Goal: Task Accomplishment & Management: Manage account settings

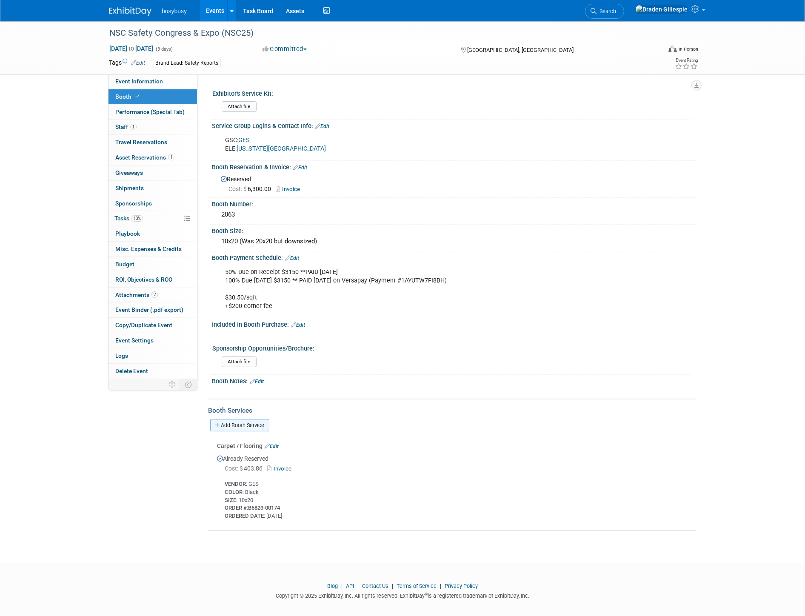
click at [258, 419] on link "Add Booth Service" at bounding box center [239, 425] width 59 height 12
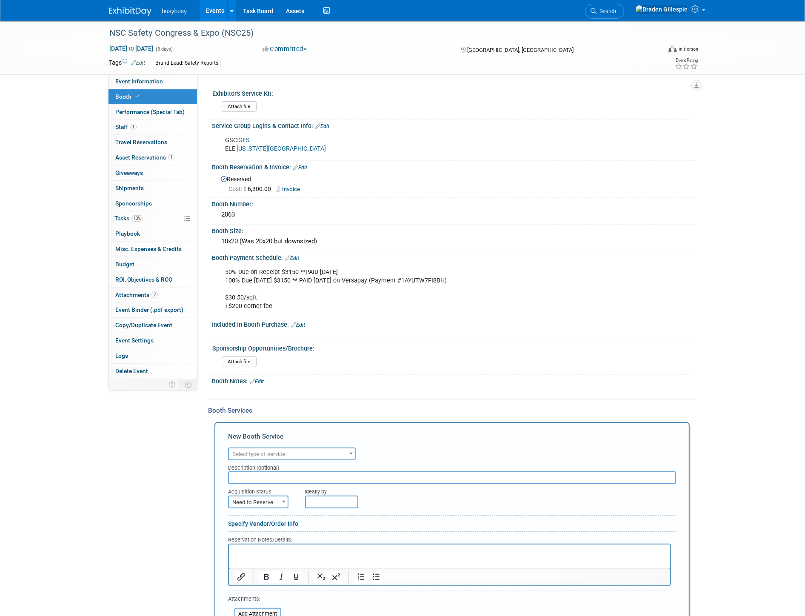
click at [281, 446] on div "Audio / Video Carpet / Flooring Catering / Food / Beverage Floral / Decorative …" at bounding box center [452, 453] width 448 height 15
click at [277, 449] on span "Select type of service" at bounding box center [292, 455] width 126 height 12
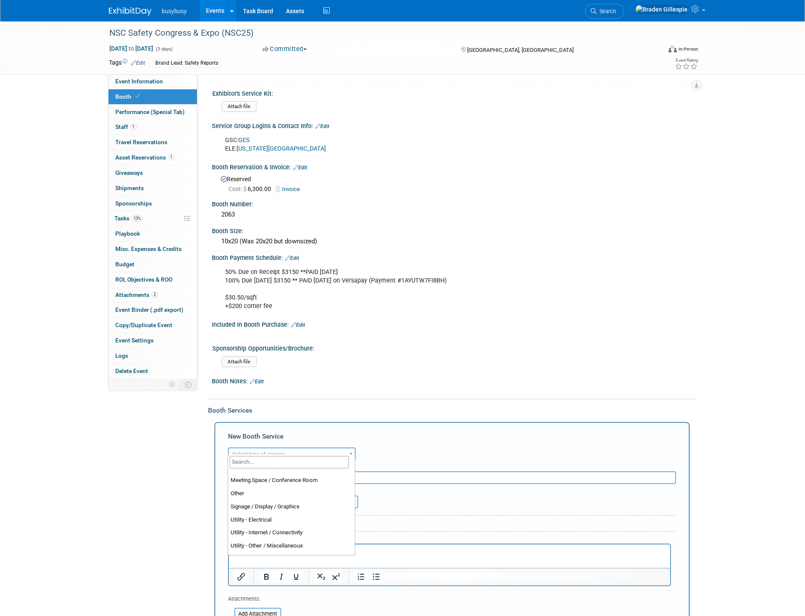
scroll to position [218, 0]
select select "8"
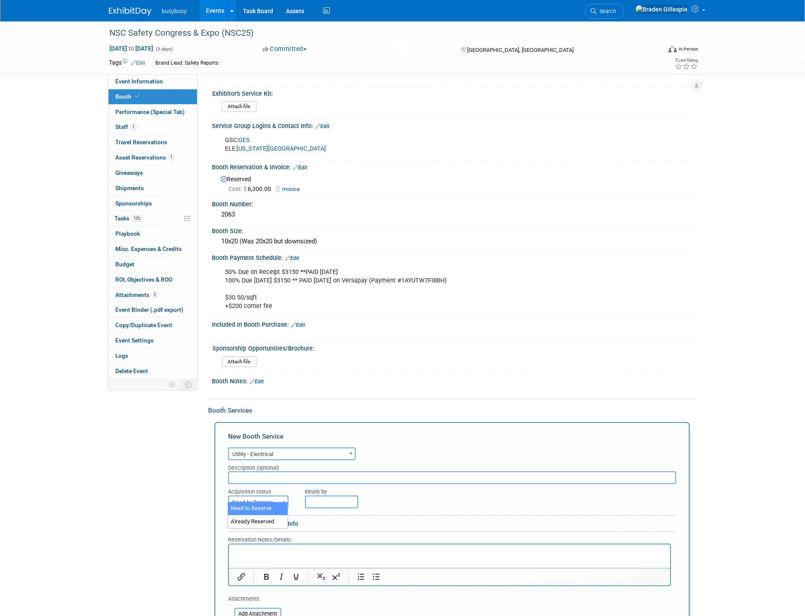
drag, startPoint x: 271, startPoint y: 495, endPoint x: 265, endPoint y: 513, distance: 18.8
click at [271, 497] on span "Need to Reserve" at bounding box center [258, 503] width 59 height 12
select select "2"
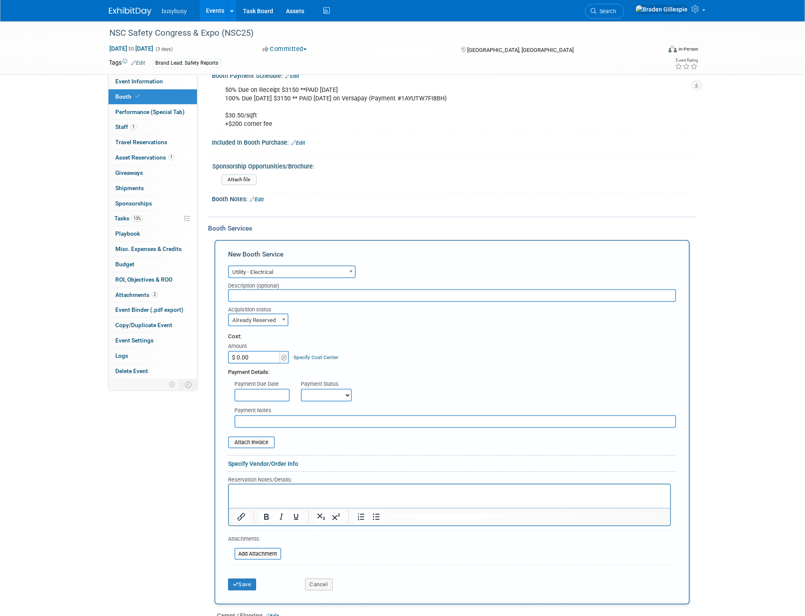
scroll to position [210, 0]
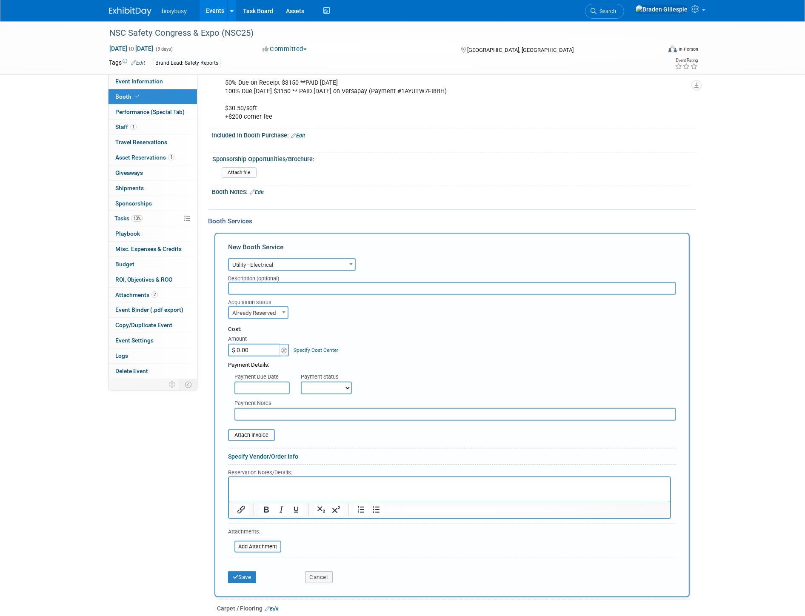
click at [263, 489] on p "Rich Text Area. Press ALT-0 for help." at bounding box center [450, 485] width 432 height 8
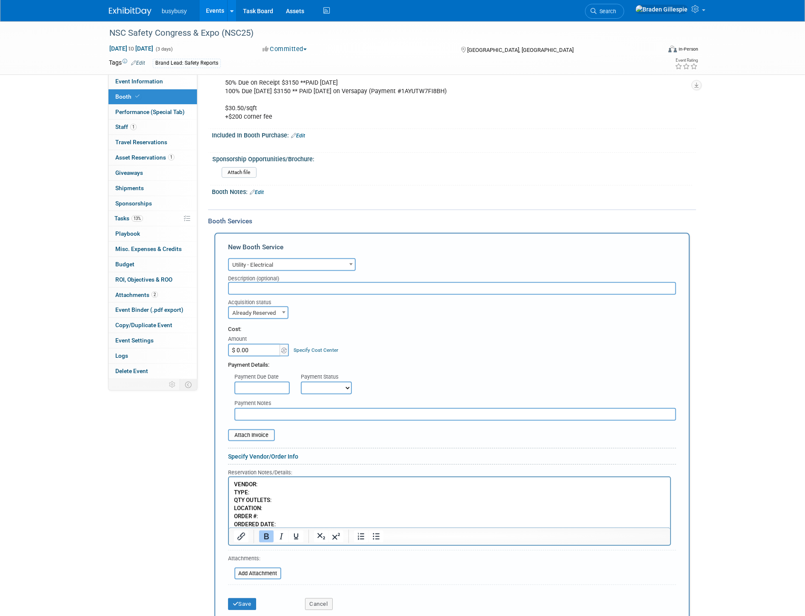
drag, startPoint x: 277, startPoint y: 482, endPoint x: 270, endPoint y: 484, distance: 7.0
click at [276, 483] on p "VENDOR : TYPE : QTY OUTLETS : LOCATION : ORDER # : ORDERED DATE :" at bounding box center [450, 505] width 432 height 48
click at [266, 496] on p "VENDOR : Colorado Convention Center TYPE : QTY OUTLETS : LOCATION : ORDER # : O…" at bounding box center [450, 505] width 432 height 48
click at [295, 499] on p "VENDOR : Colorado Convention Center TYPE : 120v - 10a QTY OUTLETS : LOCATION : …" at bounding box center [450, 505] width 432 height 48
click at [288, 509] on p "VENDOR : Colorado Convention Center TYPE : 120v - 10a QTY OUTLETS : 1 LOCATION …" at bounding box center [450, 505] width 432 height 48
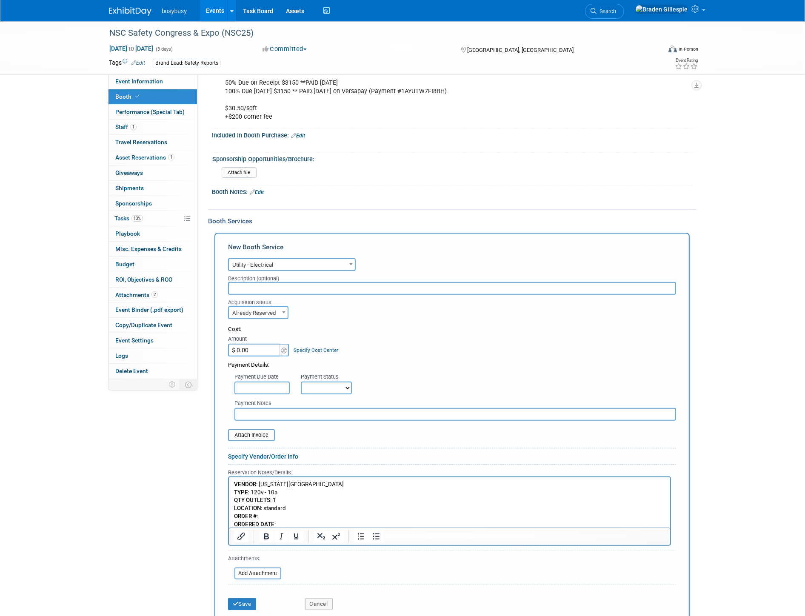
click at [291, 514] on p "VENDOR : Colorado Convention Center TYPE : 120v - 10a QTY OUTLETS : 1 LOCATION …" at bounding box center [450, 505] width 432 height 48
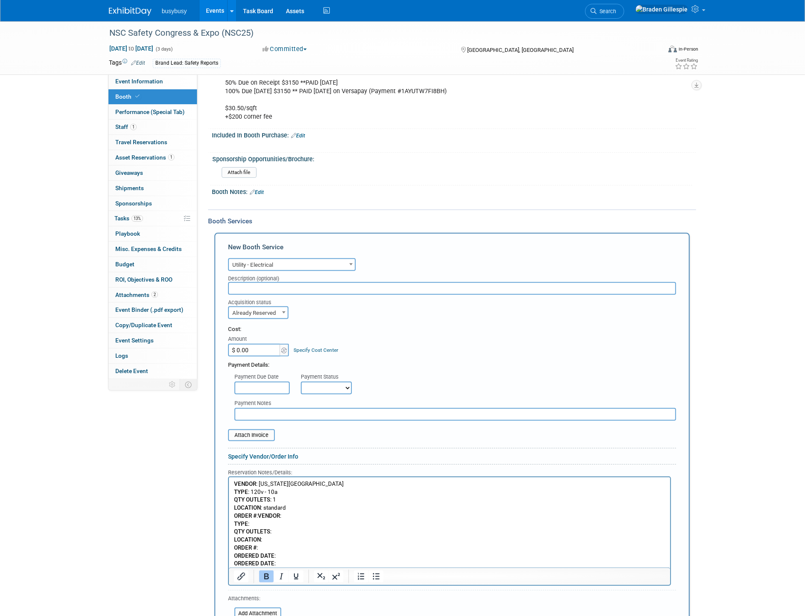
drag, startPoint x: 260, startPoint y: 515, endPoint x: 313, endPoint y: 555, distance: 66.8
click at [313, 555] on p "VENDOR : Colorado Convention Center TYPE : 120v - 10a QTY OUTLETS : 1 LOCATION …" at bounding box center [450, 525] width 432 height 88
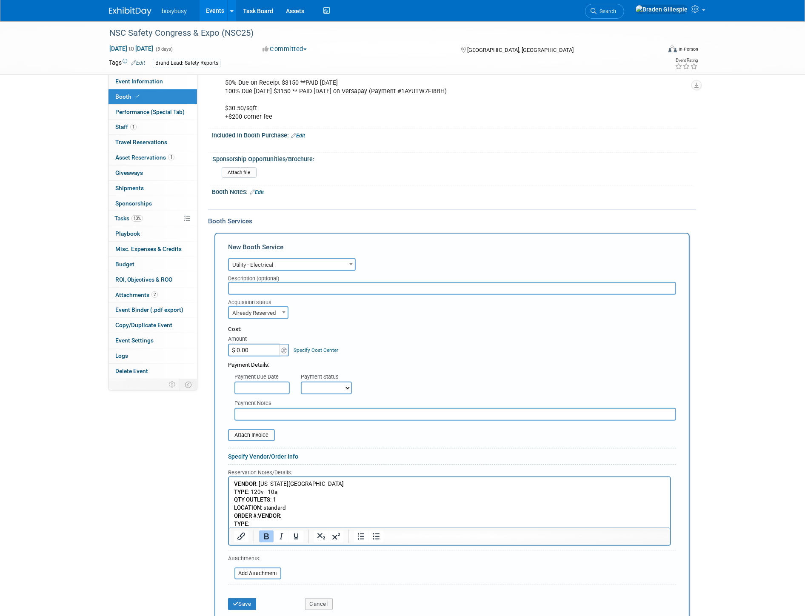
scroll to position [0, 0]
click at [264, 518] on p "VENDOR : Colorado Convention Center TYPE : 120v - 10a QTY OUTLETS : 1 LOCATION …" at bounding box center [450, 505] width 432 height 48
click at [289, 527] on p "VENDOR : Colorado Convention Center TYPE : 120v - 10a QTY OUTLETS : 1 LOCATION …" at bounding box center [450, 505] width 432 height 48
click at [268, 347] on input "$ 0.00" at bounding box center [254, 350] width 53 height 13
type input "$ 175.00"
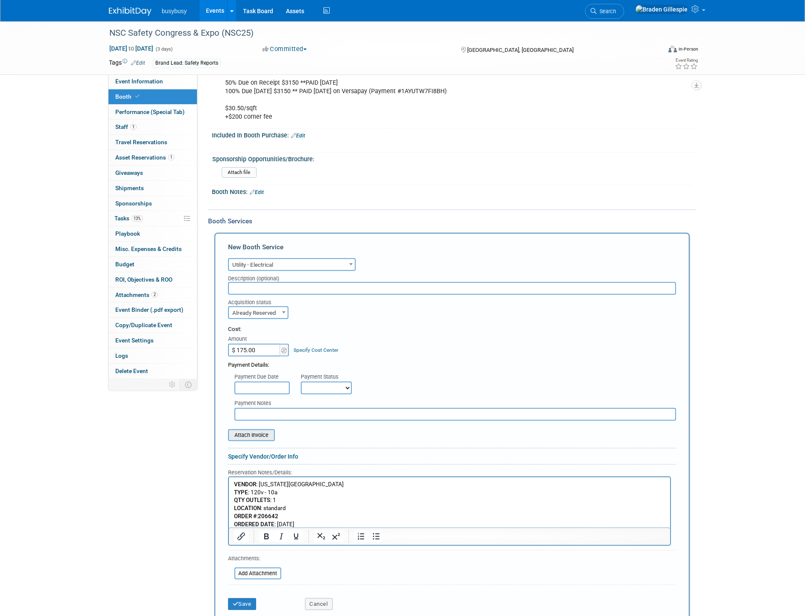
click at [265, 430] on input "file" at bounding box center [223, 435] width 101 height 10
click at [241, 606] on button "Save" at bounding box center [242, 610] width 28 height 12
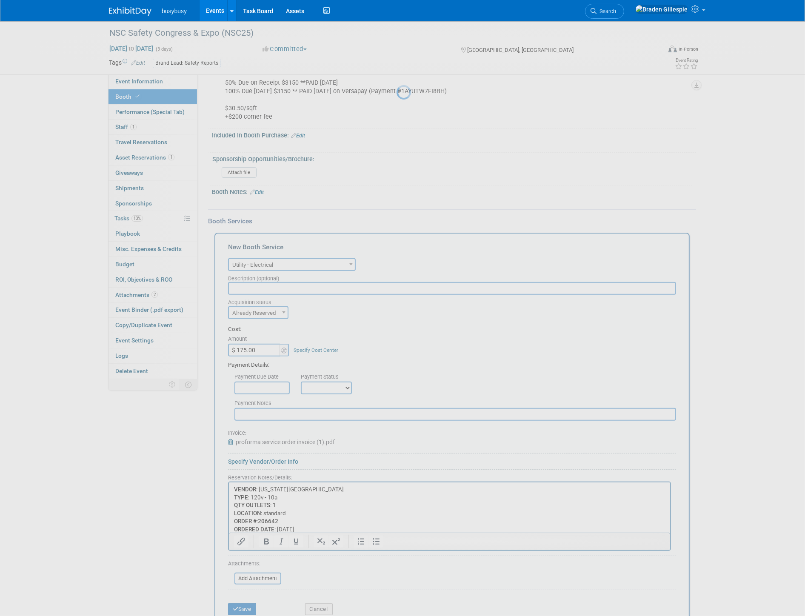
click at [397, 604] on div at bounding box center [403, 308] width 12 height 616
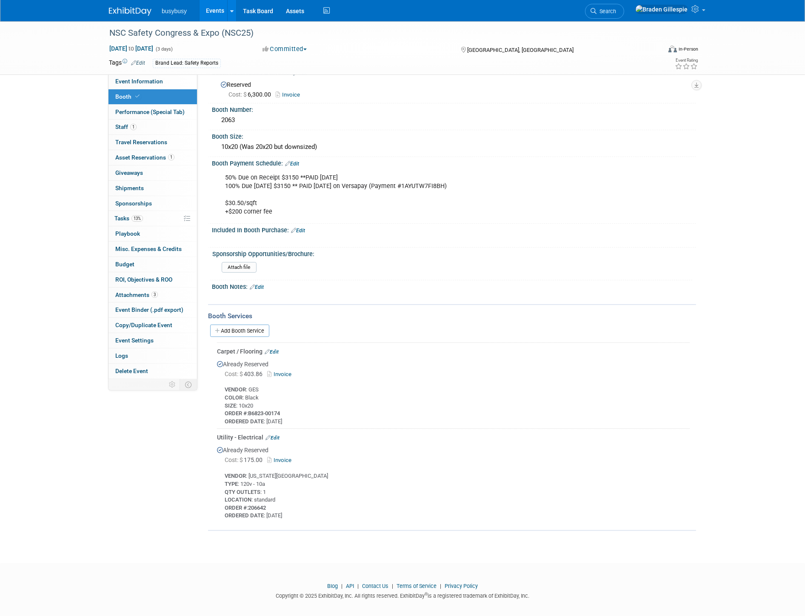
click at [143, 10] on img at bounding box center [130, 11] width 43 height 9
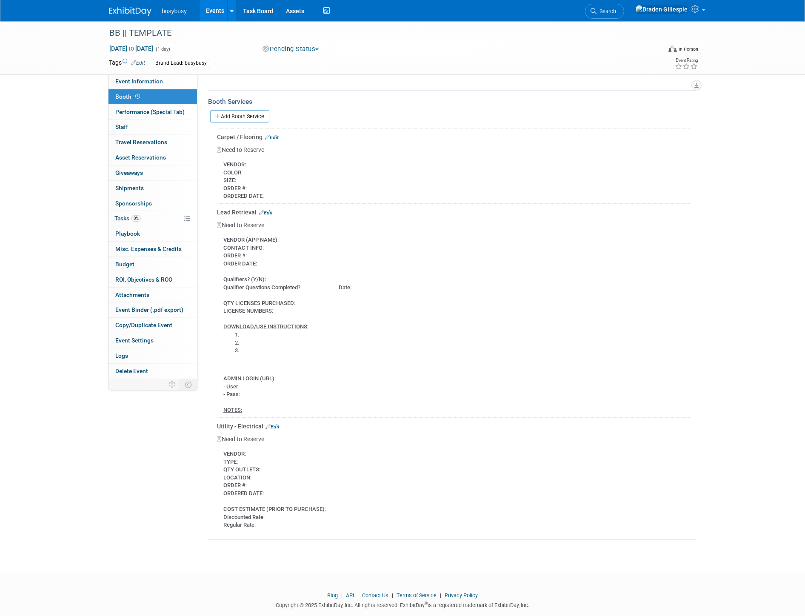
scroll to position [378, 0]
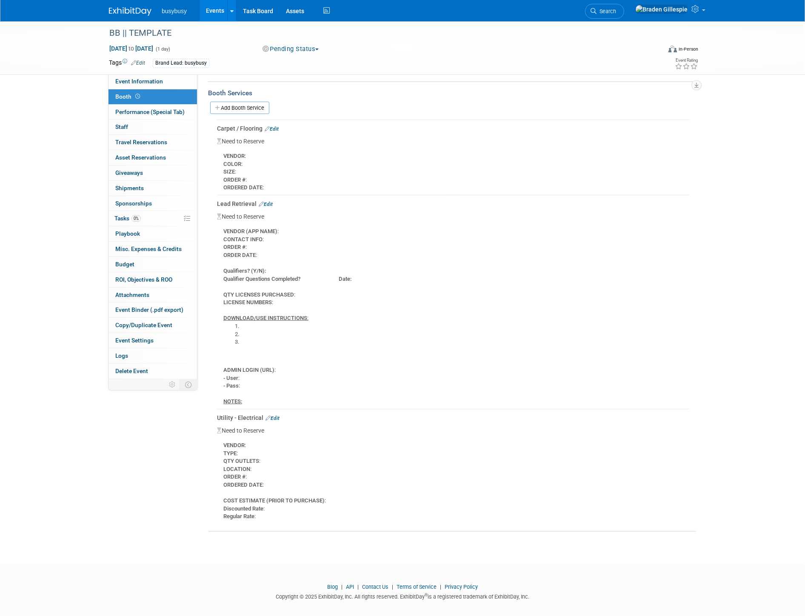
drag, startPoint x: 257, startPoint y: 475, endPoint x: 227, endPoint y: 439, distance: 46.6
click at [224, 439] on div "VENDOR : TYPE : QTY OUTLETS : LOCATION : ORDER # : ORDERED DATE : COST ESTIMATE…" at bounding box center [453, 478] width 473 height 86
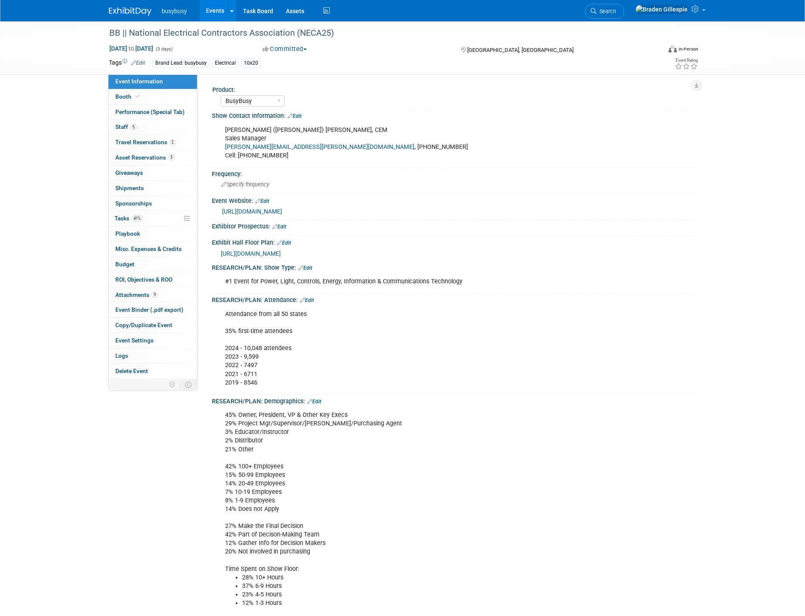
select select "BusyBusy"
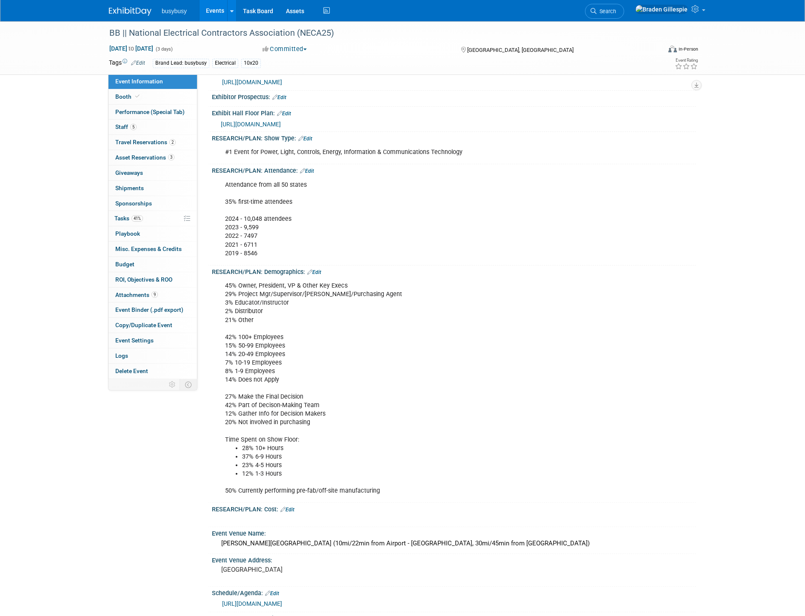
click at [120, 11] on img at bounding box center [130, 11] width 43 height 9
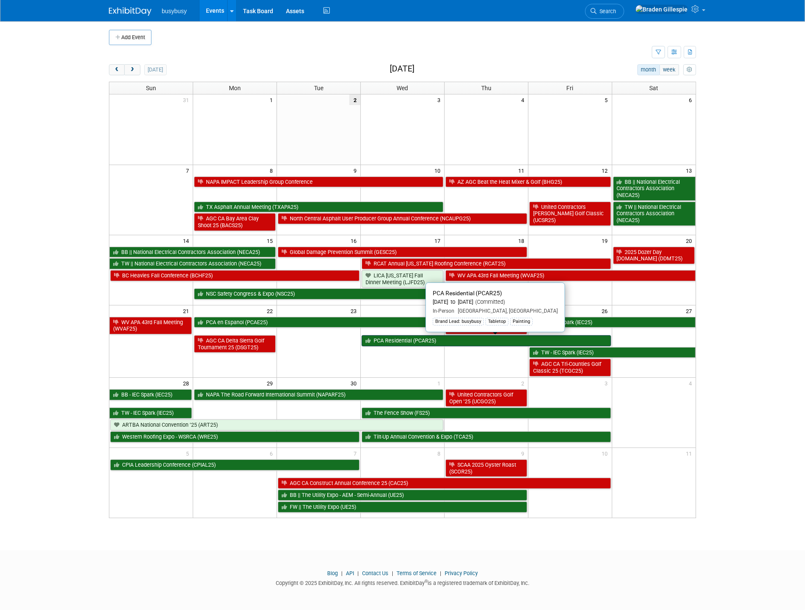
click at [504, 339] on link "PCA Residential (PCAR25)" at bounding box center [486, 340] width 249 height 11
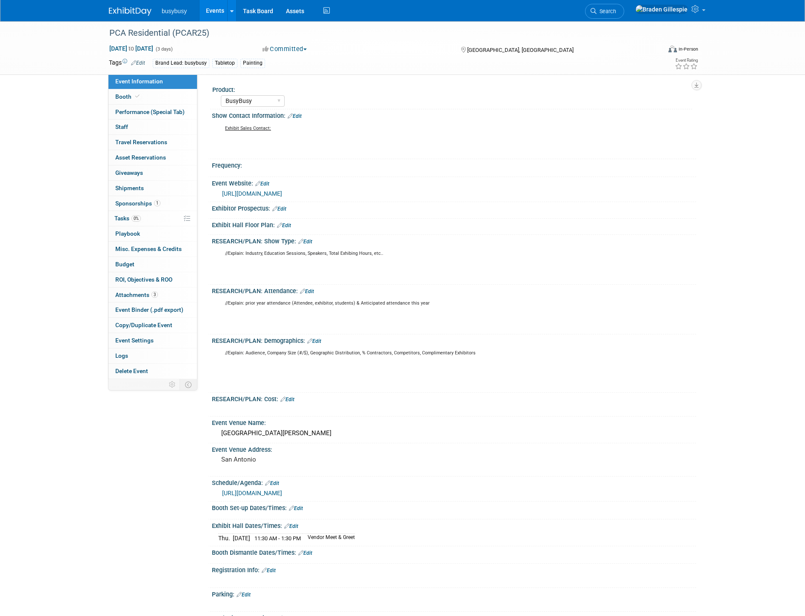
select select "BusyBusy"
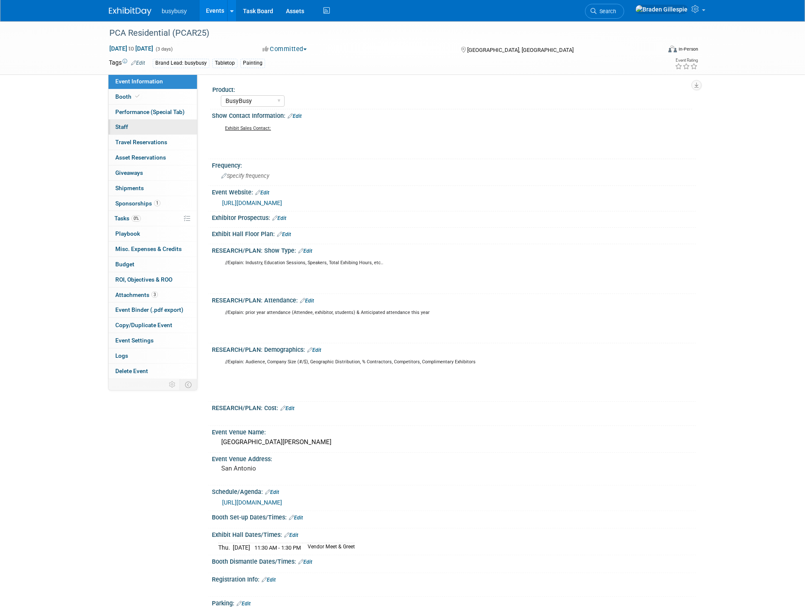
click at [155, 126] on link "0 Staff 0" at bounding box center [153, 127] width 89 height 15
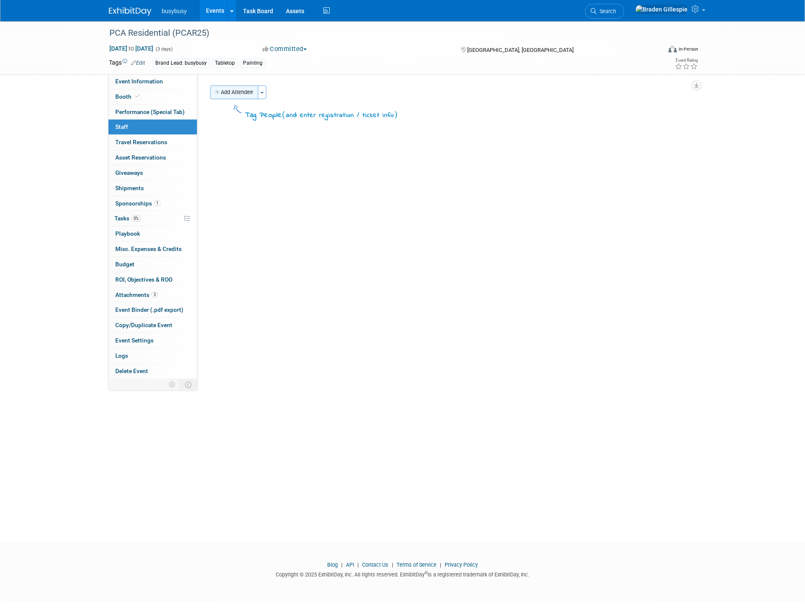
click at [240, 96] on button "Add Attendee" at bounding box center [234, 93] width 48 height 14
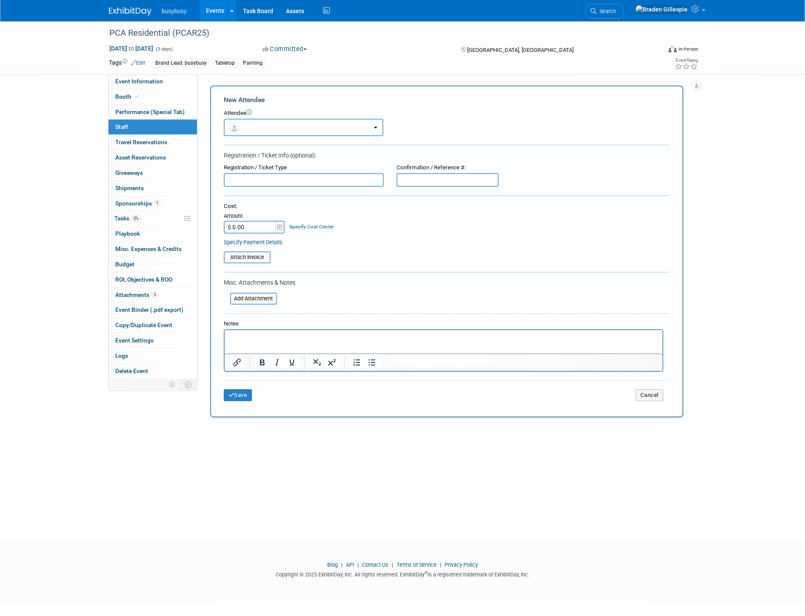
click at [272, 130] on button "button" at bounding box center [304, 127] width 160 height 17
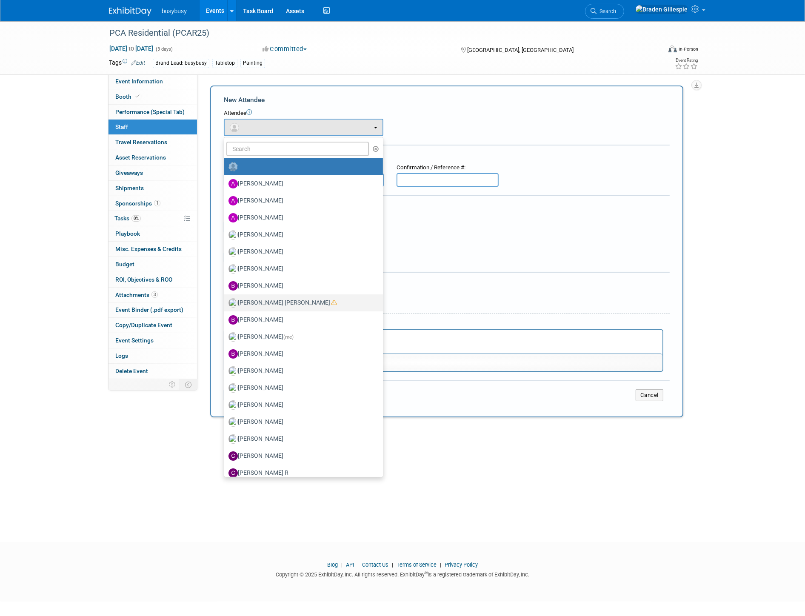
click at [285, 304] on label "Bracken Anderson" at bounding box center [302, 303] width 146 height 14
click at [226, 304] on input "Bracken Anderson" at bounding box center [223, 302] width 6 height 6
select select "0aa3a533-b83a-4b91-86c0-f0ddef57f39a"
select select "100"
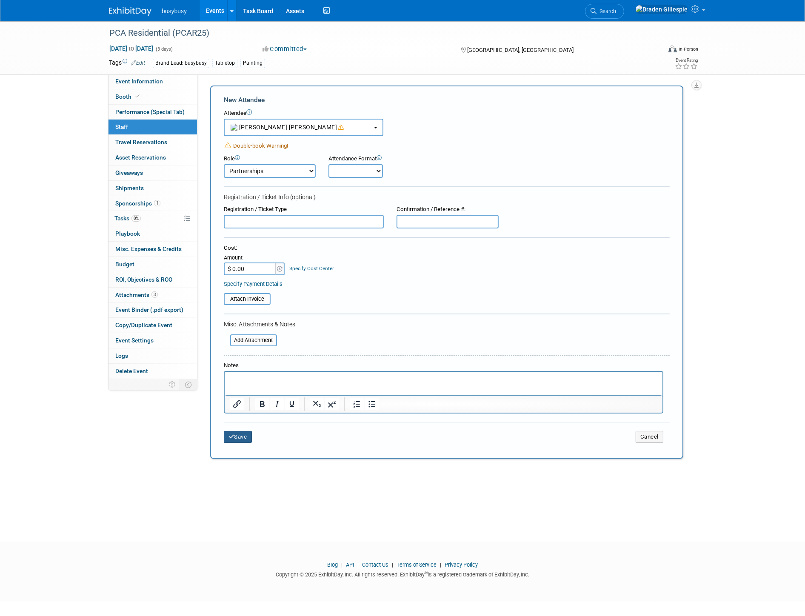
click at [250, 431] on button "Save" at bounding box center [238, 437] width 28 height 12
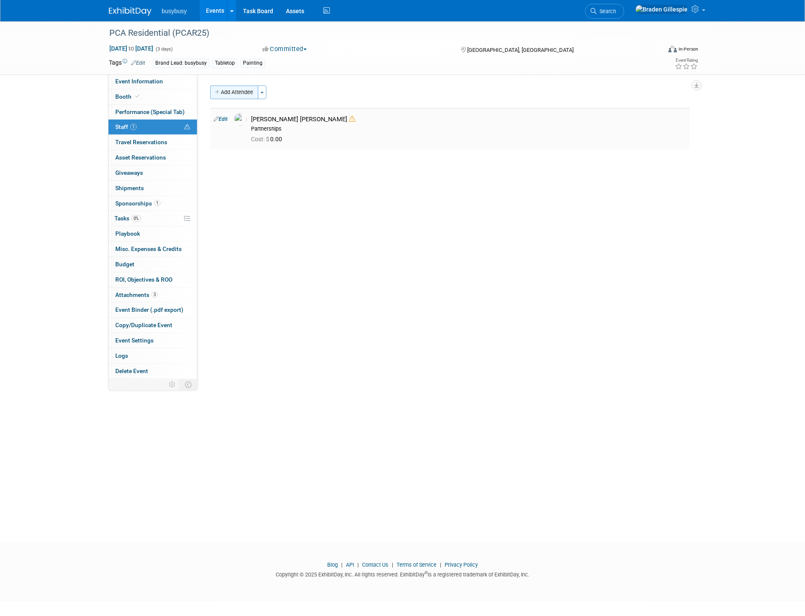
click at [241, 96] on button "Add Attendee" at bounding box center [234, 93] width 48 height 14
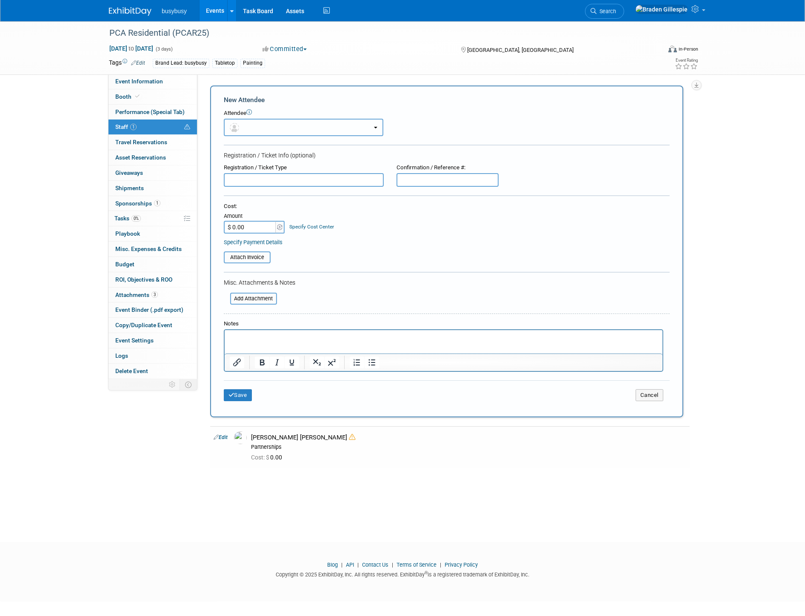
click at [265, 128] on button "button" at bounding box center [304, 127] width 160 height 17
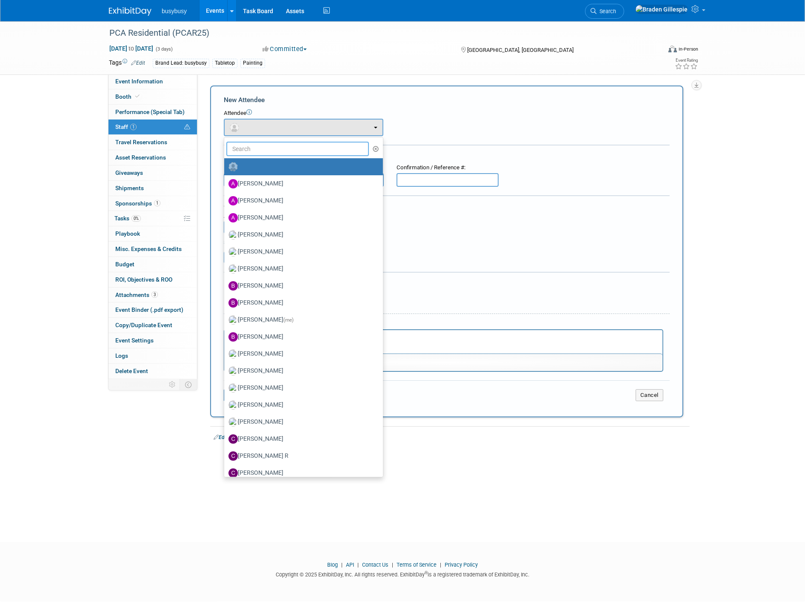
click at [273, 154] on input "text" at bounding box center [297, 149] width 143 height 14
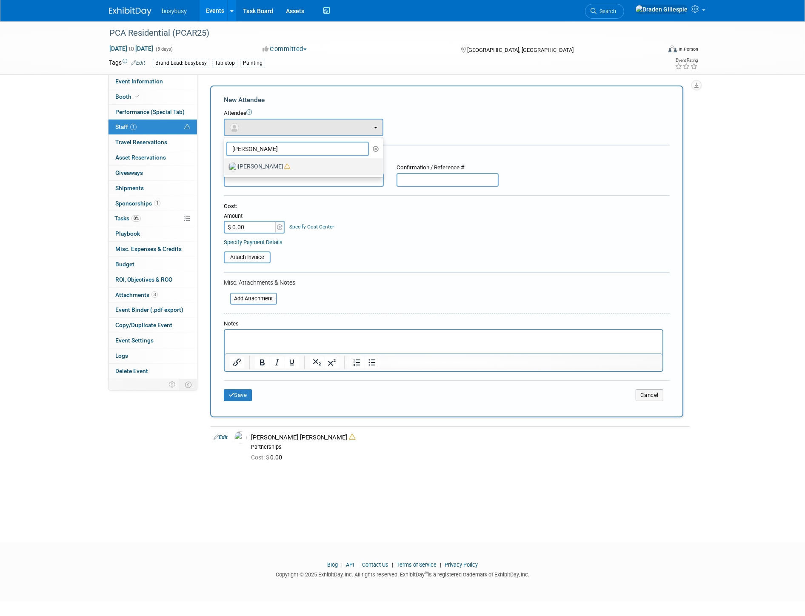
type input "cristian"
click at [277, 167] on label "Cristian Medina" at bounding box center [302, 167] width 146 height 14
click at [255, 163] on label "[PERSON_NAME]" at bounding box center [302, 167] width 146 height 14
click at [226, 163] on input "[PERSON_NAME]" at bounding box center [223, 166] width 6 height 6
select select "19276dd9-1383-47e3-b5ab-b5fdfbf0d96f"
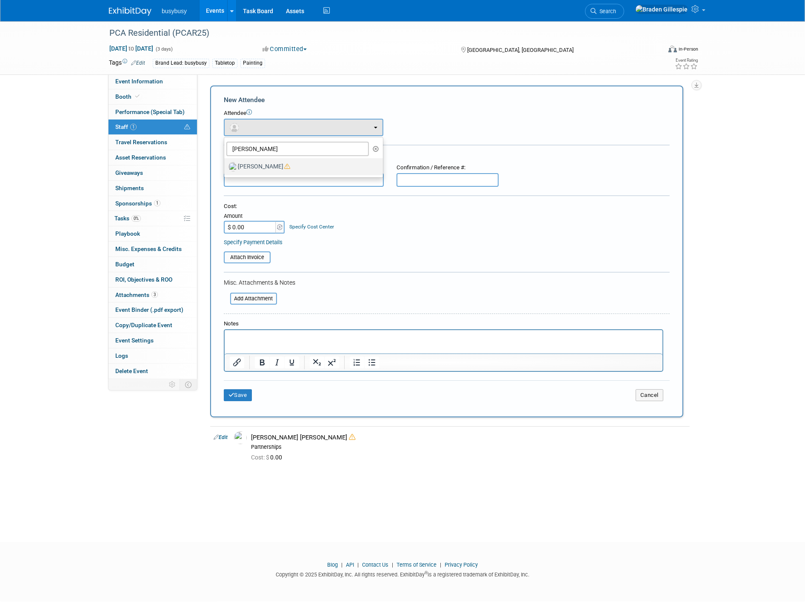
select select "4"
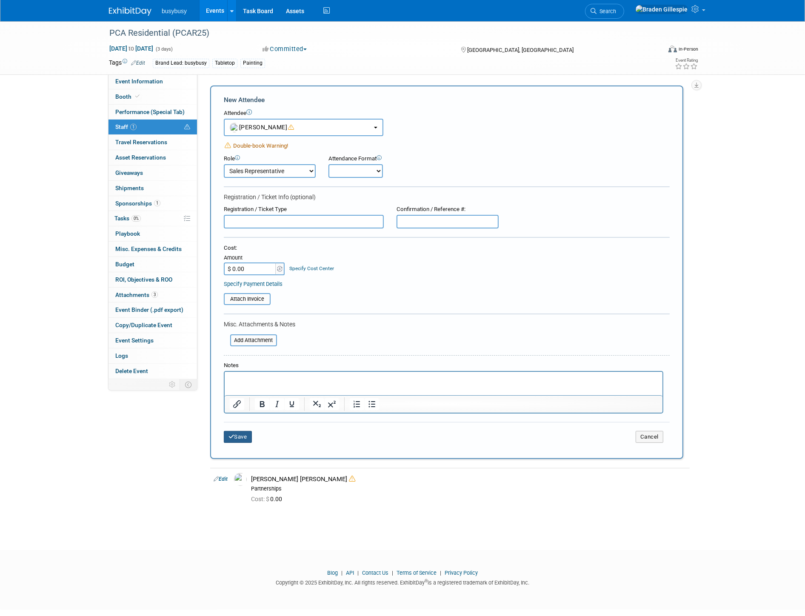
click at [230, 436] on div "Save Cancel" at bounding box center [447, 435] width 446 height 27
click at [236, 431] on button "Save" at bounding box center [238, 437] width 28 height 12
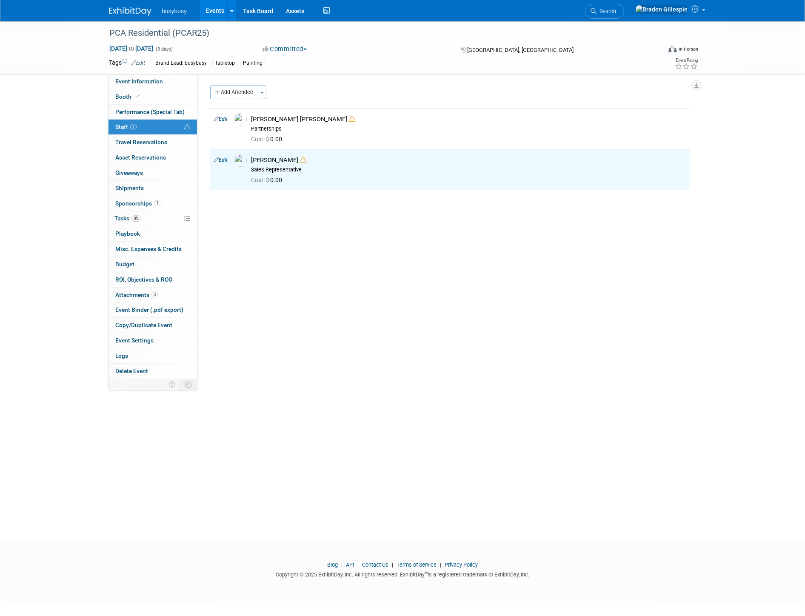
click at [118, 16] on div "busybusy Events Add Event Bulk Upload Events Shareable Event Boards Recently Vi…" at bounding box center [403, 10] width 588 height 21
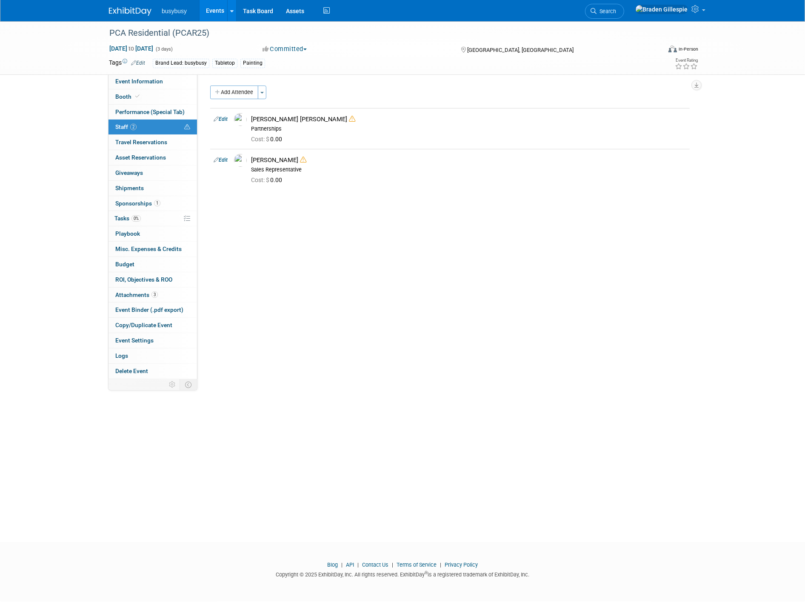
click at [126, 10] on img at bounding box center [130, 11] width 43 height 9
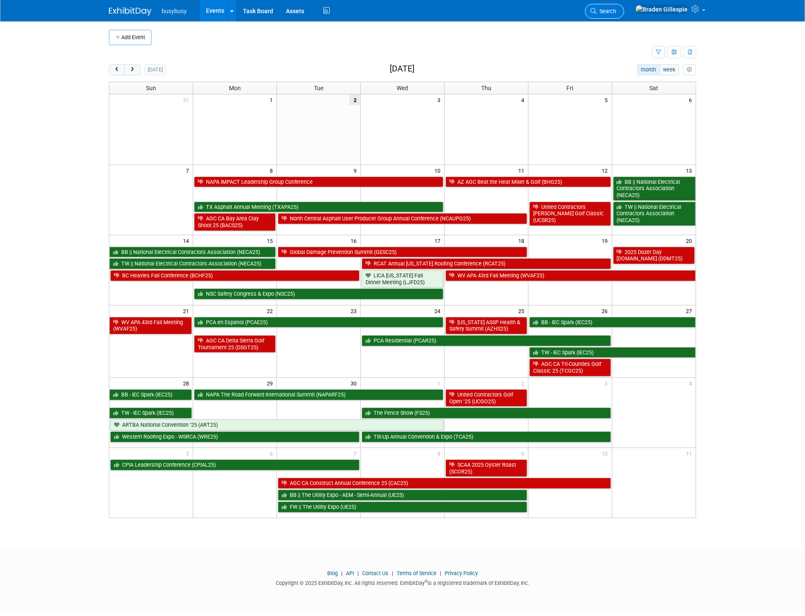
click at [597, 12] on icon at bounding box center [594, 11] width 6 height 6
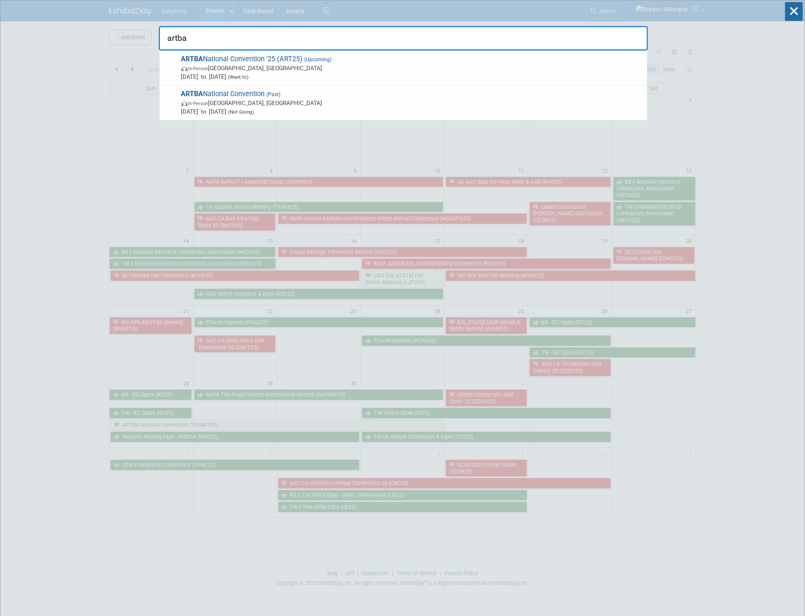
type input "artba"
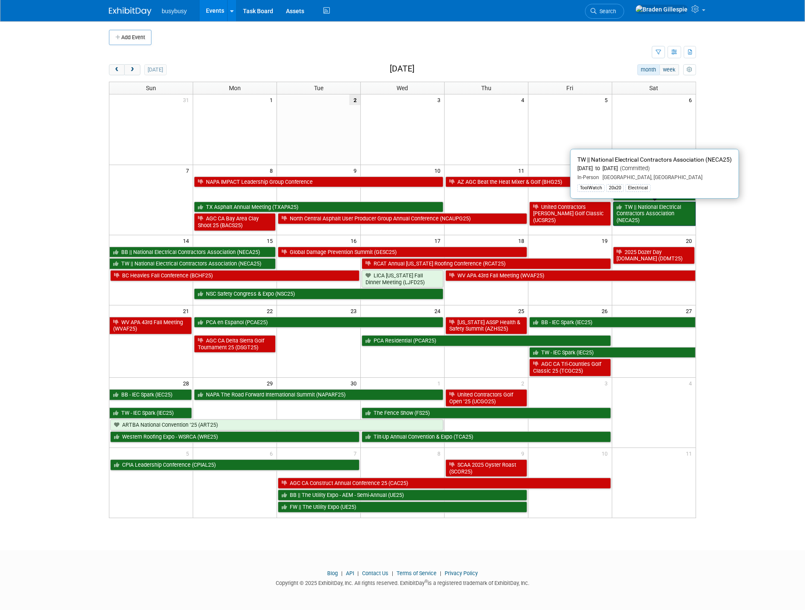
click at [650, 221] on link "TW || National Electrical Contractors Association (NECA25)" at bounding box center [654, 214] width 83 height 24
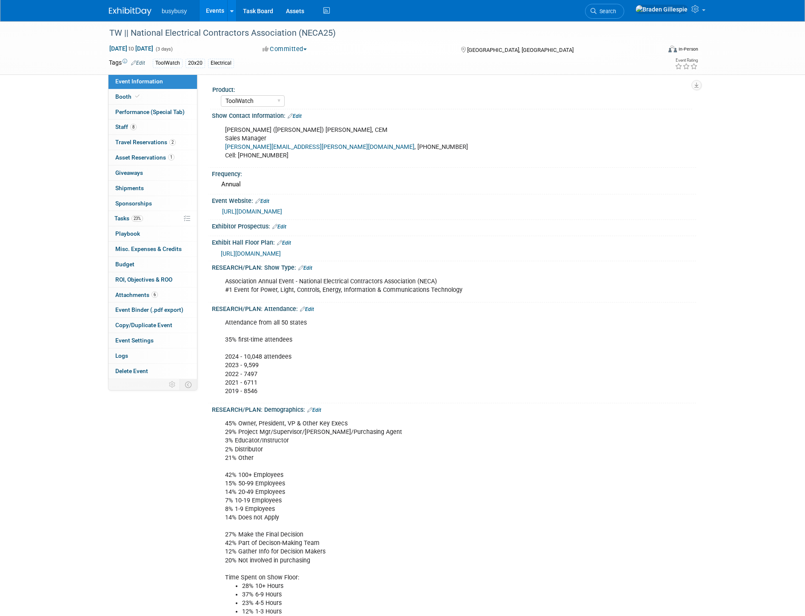
select select "ToolWatch"
click at [156, 129] on link "8 Staff 8" at bounding box center [153, 127] width 89 height 15
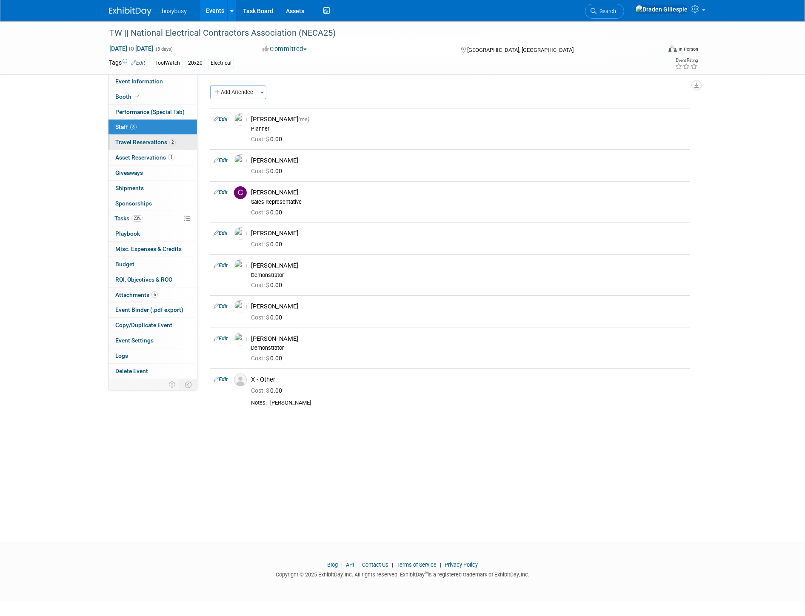
click at [161, 147] on link "2 Travel Reservations 2" at bounding box center [153, 142] width 89 height 15
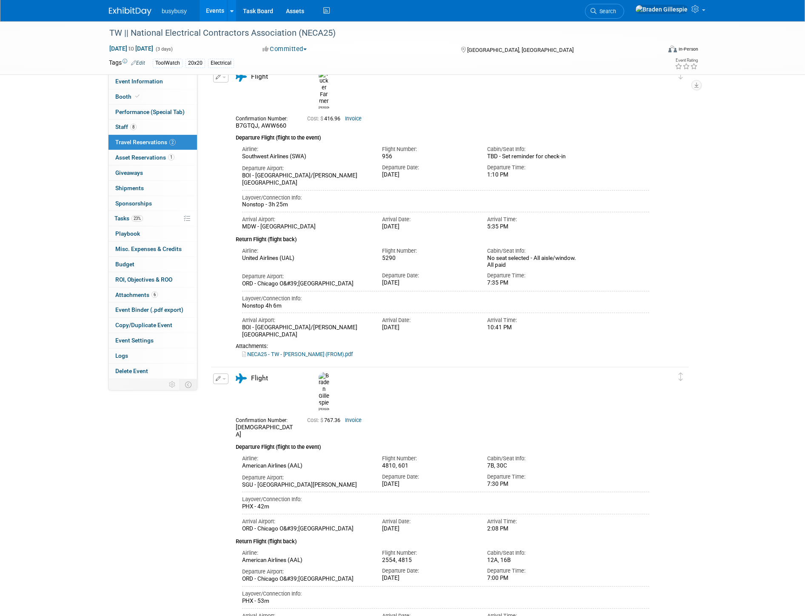
scroll to position [47, 0]
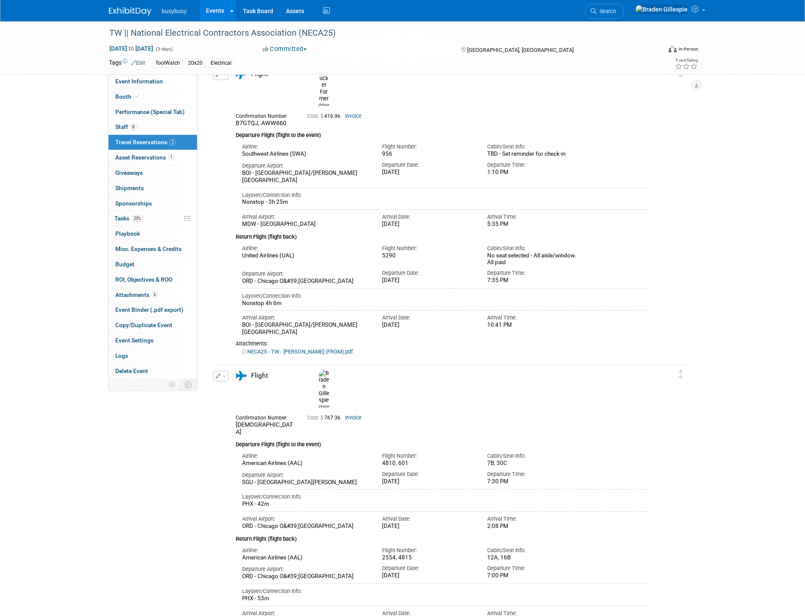
drag, startPoint x: 139, startPoint y: 11, endPoint x: 148, endPoint y: 9, distance: 8.7
click at [140, 11] on img at bounding box center [130, 11] width 43 height 9
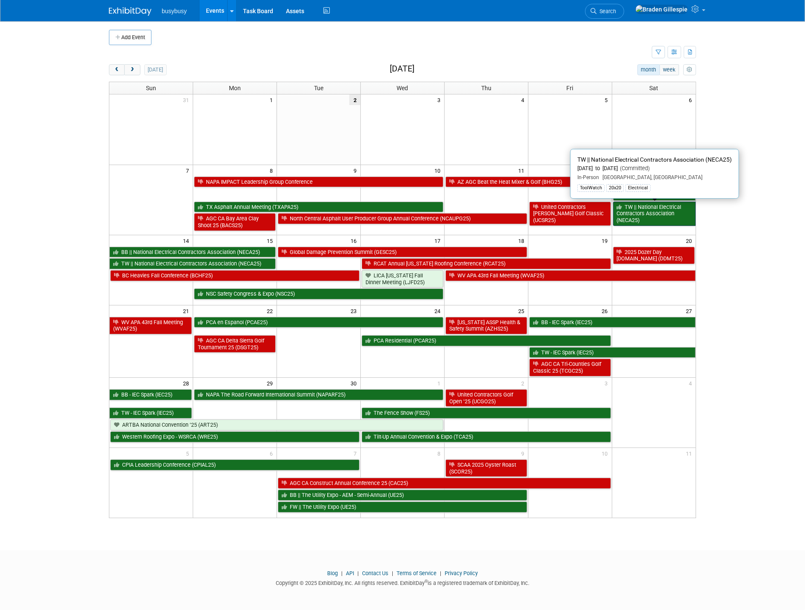
click at [653, 213] on link "TW || National Electrical Contractors Association (NECA25)" at bounding box center [654, 214] width 83 height 24
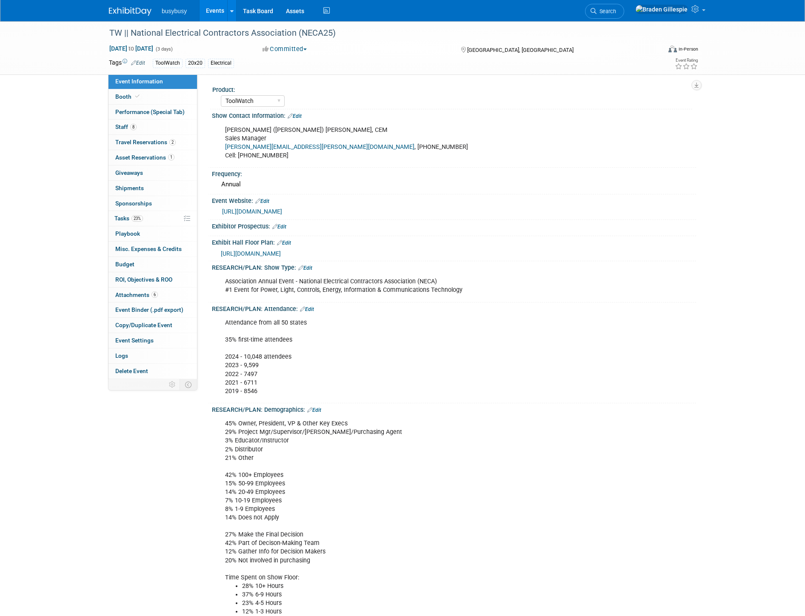
select select "ToolWatch"
click at [129, 14] on img at bounding box center [130, 11] width 43 height 9
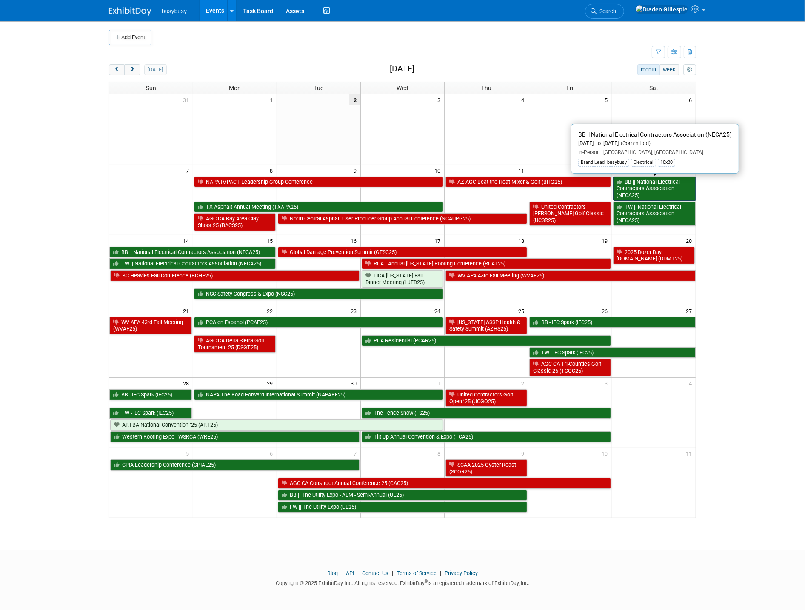
click at [643, 192] on link "BB || National Electrical Contractors Association (NECA25)" at bounding box center [654, 189] width 83 height 24
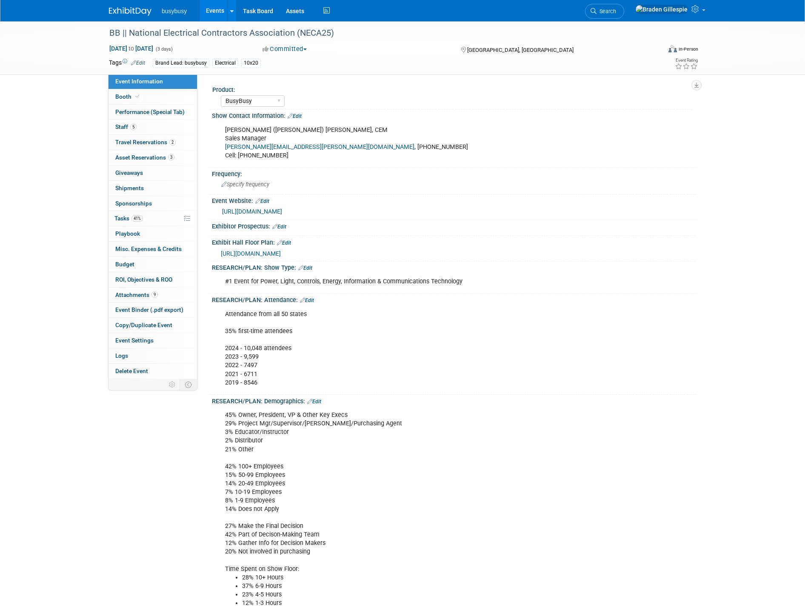
select select "BusyBusy"
click at [148, 141] on span "Travel Reservations 2" at bounding box center [145, 142] width 60 height 7
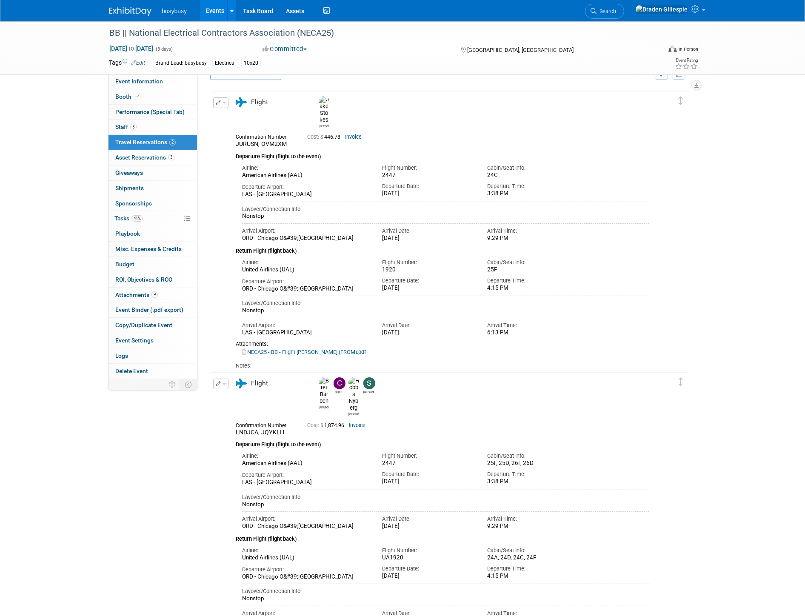
scroll to position [6, 0]
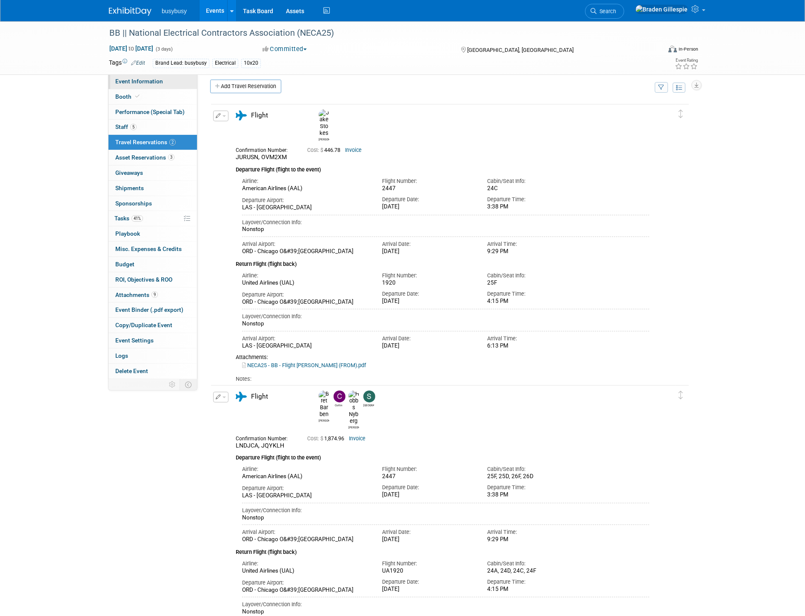
click at [146, 82] on span "Event Information" at bounding box center [139, 81] width 48 height 7
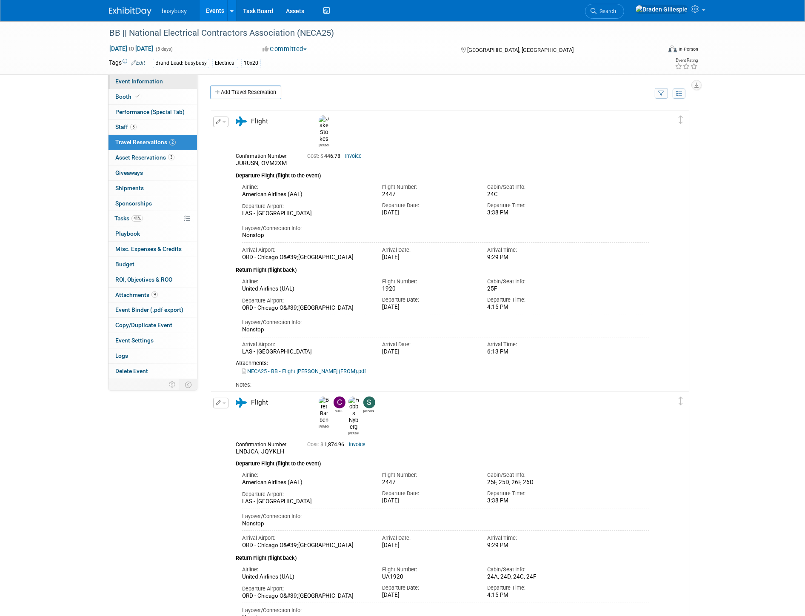
select select "BusyBusy"
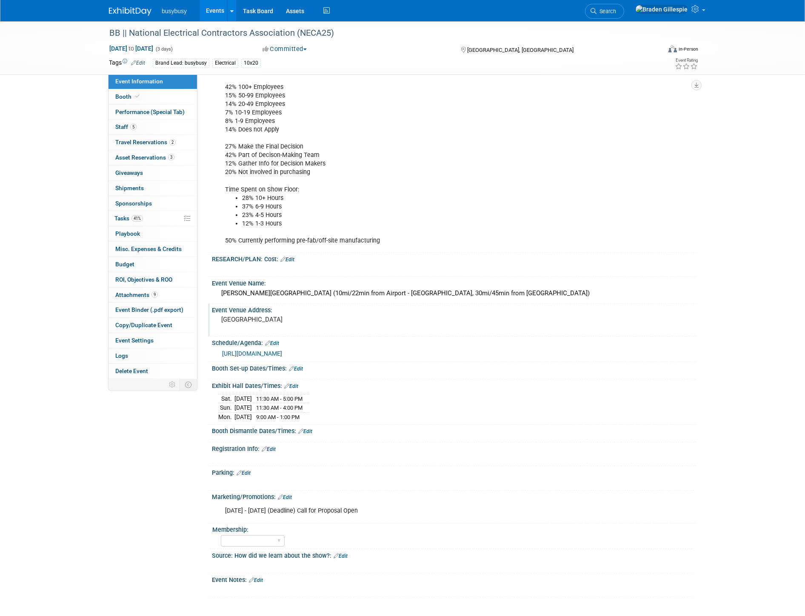
scroll to position [447, 0]
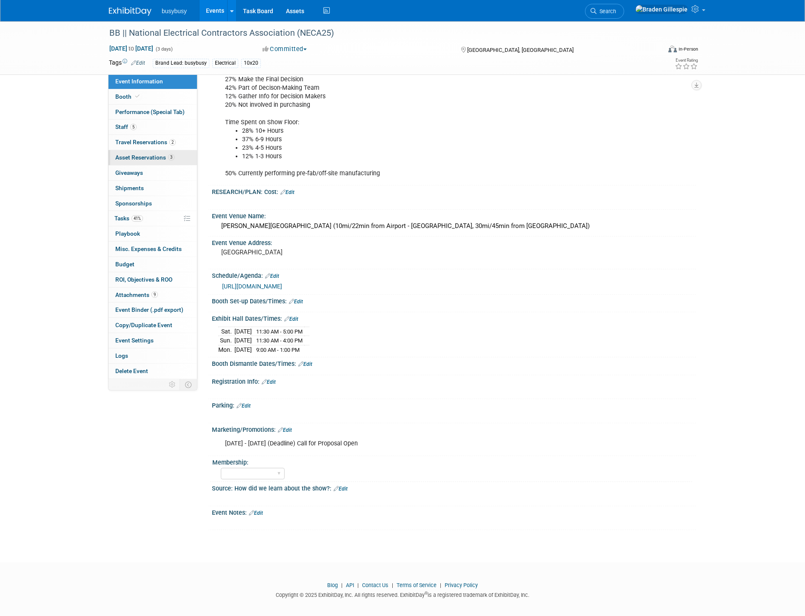
click at [146, 154] on link "3 Asset Reservations 3" at bounding box center [153, 157] width 89 height 15
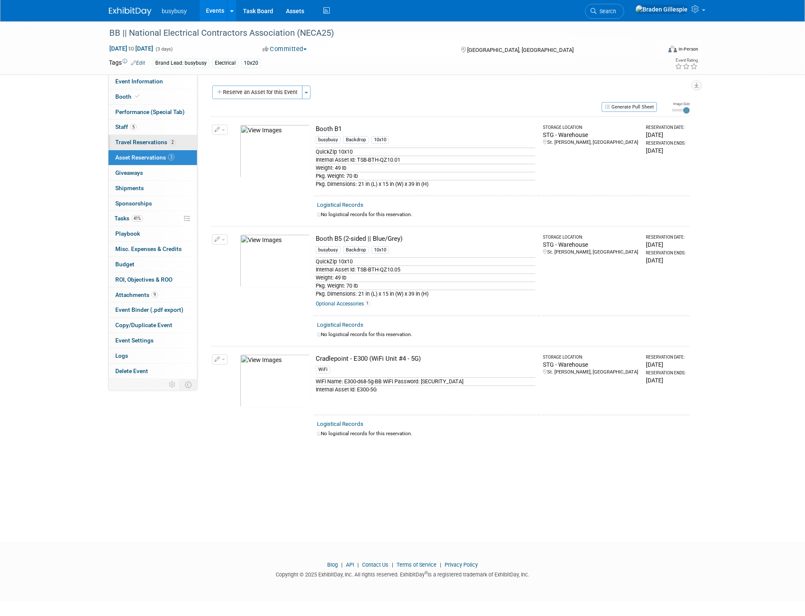
click at [156, 145] on span "Travel Reservations 2" at bounding box center [145, 142] width 60 height 7
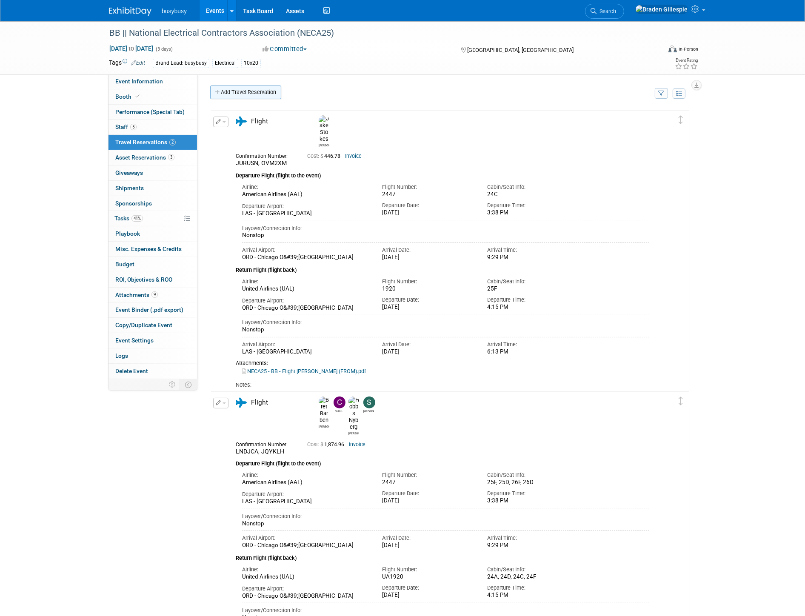
click at [239, 95] on link "Add Travel Reservation" at bounding box center [245, 93] width 71 height 14
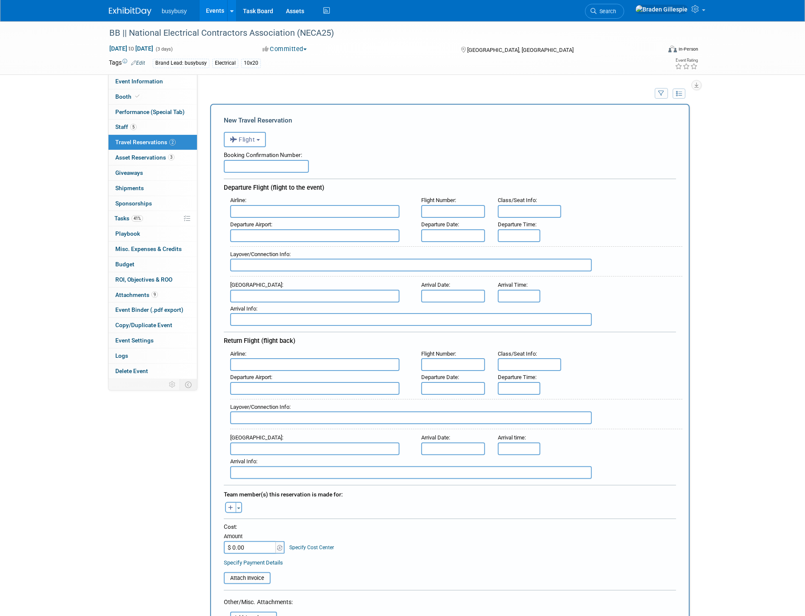
click at [290, 167] on input "text" at bounding box center [266, 166] width 85 height 13
paste input "LLPCRF"
type input "LLPCRF"
click at [292, 211] on input "text" at bounding box center [314, 211] width 169 height 13
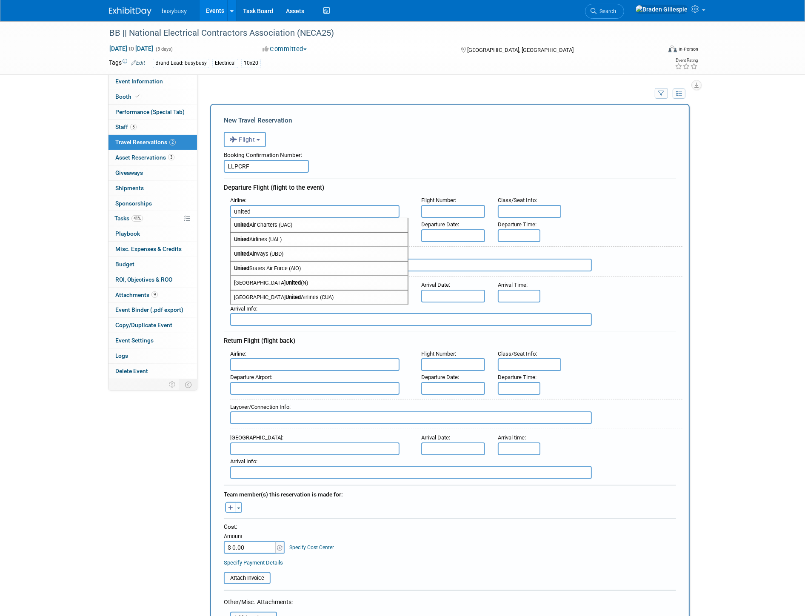
click at [296, 238] on span "United Airlines (UAL)" at bounding box center [319, 240] width 177 height 14
type input "United Airlines (UAL)"
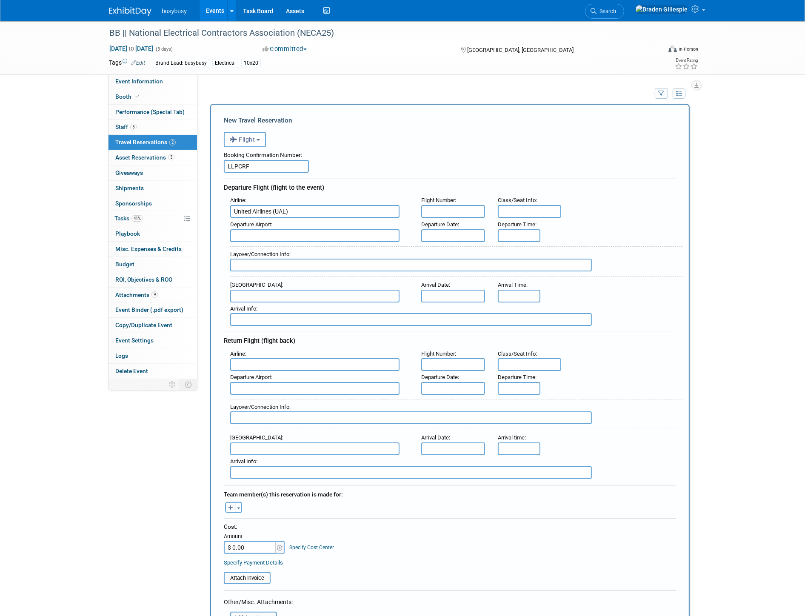
click at [299, 237] on input "text" at bounding box center [314, 235] width 169 height 13
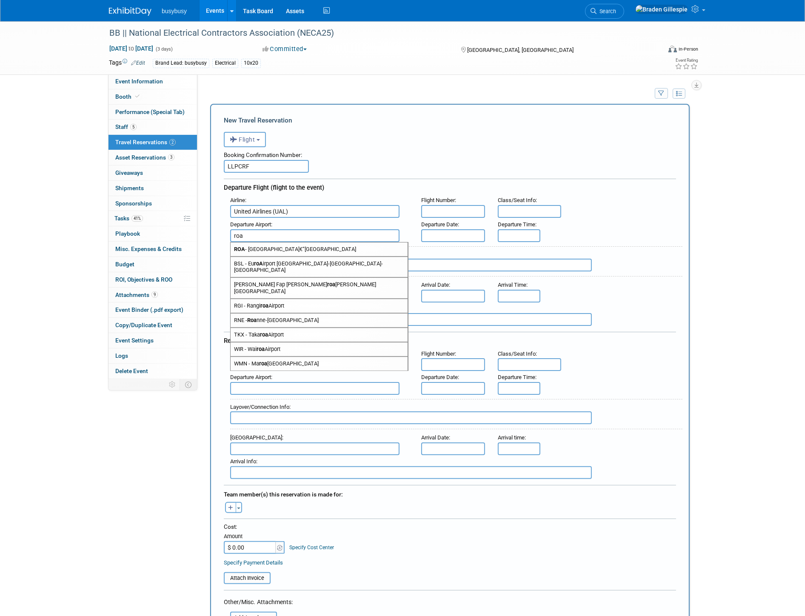
click at [292, 248] on span "ROA - Roanokeâ€“Blacksburg Regional Airport" at bounding box center [319, 250] width 177 height 14
type input "ROA - Roanoke&#226;€“Blacksburg Regional Airport"
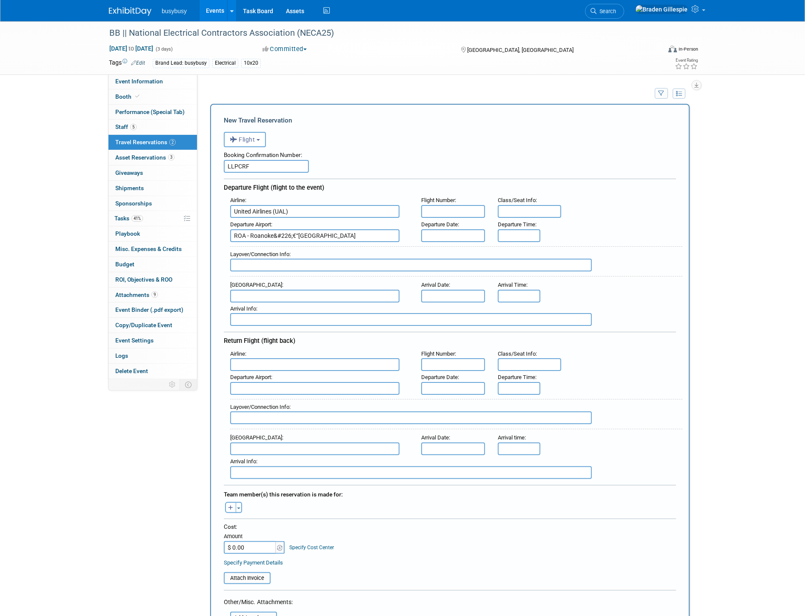
click at [298, 443] on input "text" at bounding box center [314, 449] width 169 height 13
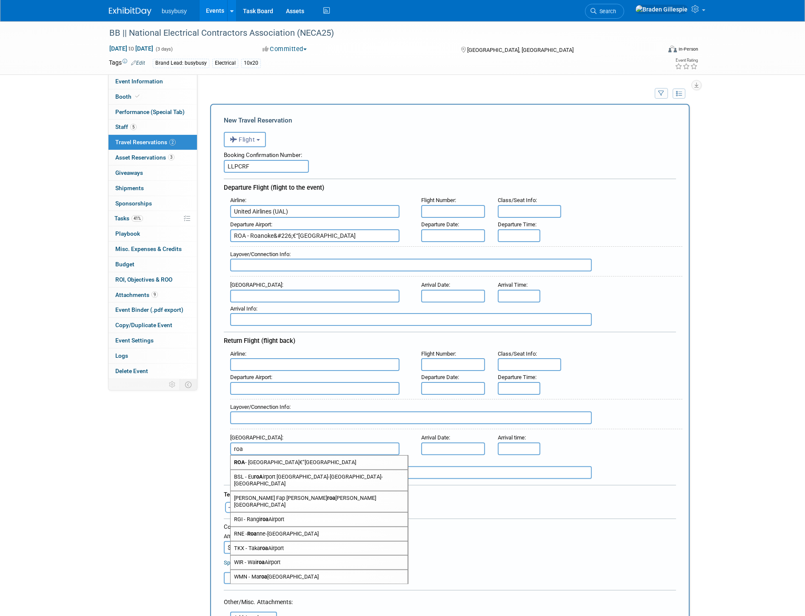
click at [294, 456] on span "ROA - Roanokeâ€“Blacksburg Regional Airport" at bounding box center [319, 463] width 177 height 14
type input "ROA - Roanoke&#226;€“Blacksburg Regional Airport"
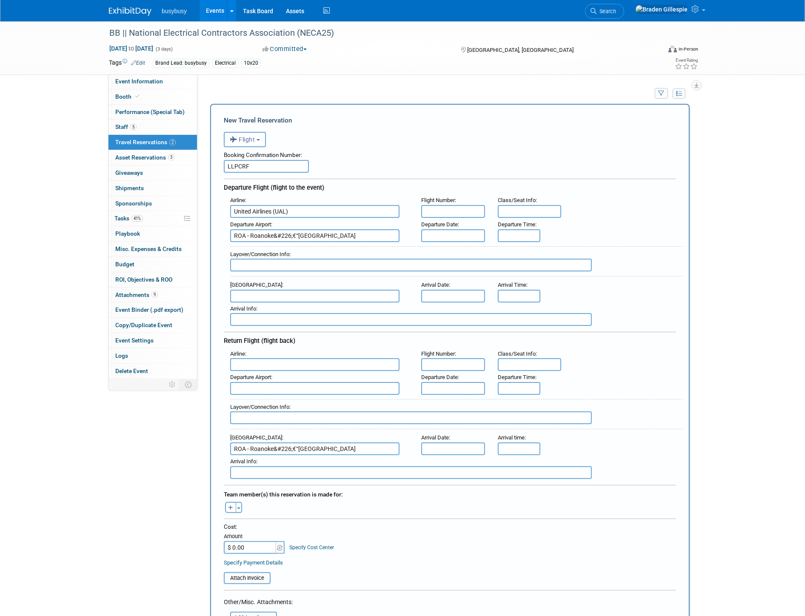
click at [465, 242] on div "Layover/Connection Info :" at bounding box center [453, 260] width 459 height 37
click at [466, 236] on input "text" at bounding box center [453, 235] width 64 height 13
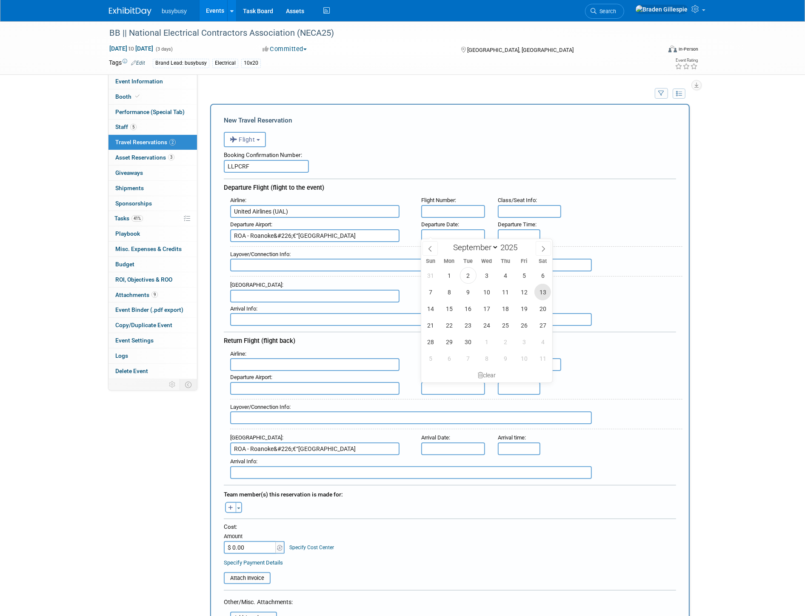
click at [547, 295] on span "13" at bounding box center [543, 292] width 17 height 17
type input "[DATE]"
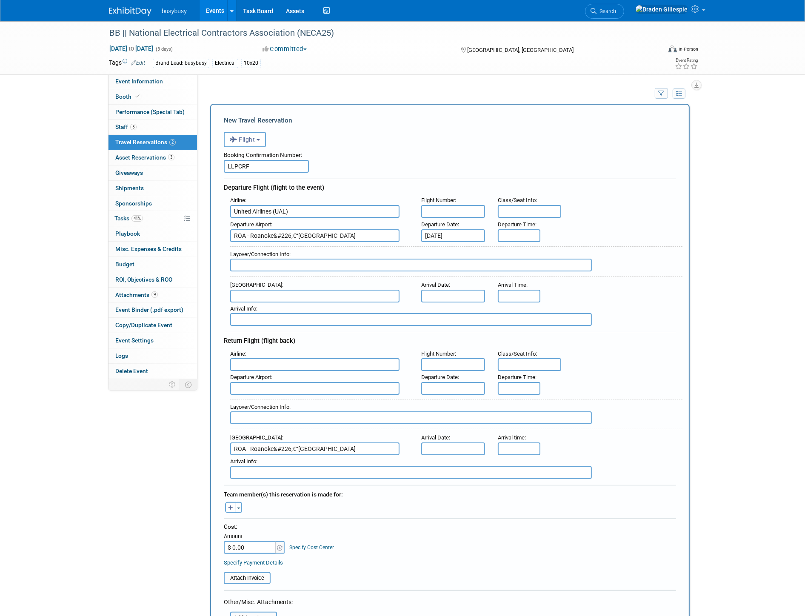
click at [310, 292] on input "text" at bounding box center [314, 296] width 169 height 13
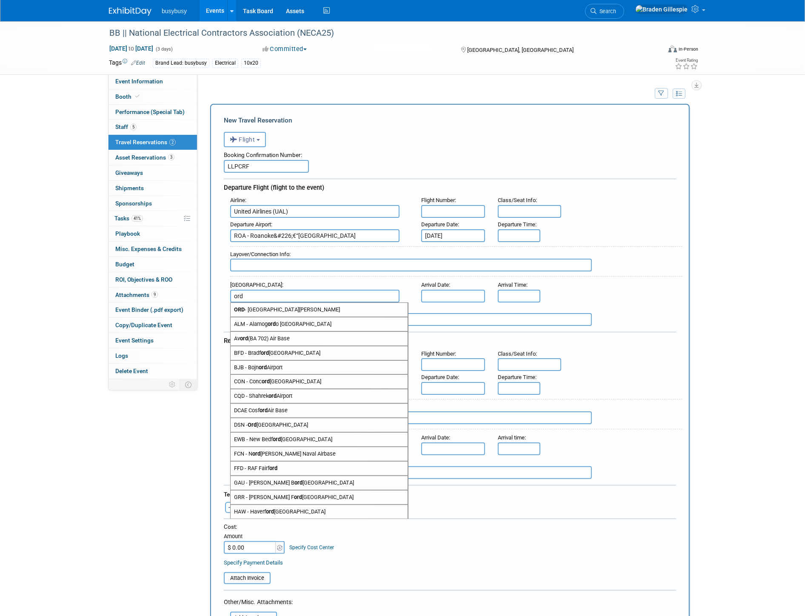
click at [304, 306] on span "ORD - Chicago O'Hare International Airport" at bounding box center [319, 310] width 177 height 14
type input "ORD - Chicago O&#39;Hare International Airport"
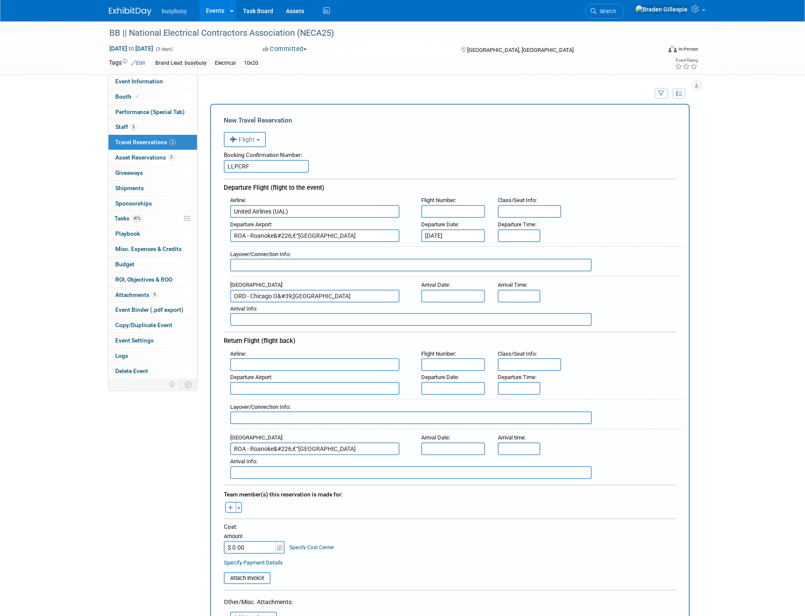
click at [311, 265] on input "text" at bounding box center [411, 265] width 362 height 13
type input "Nonstop - 2h 10m"
click at [301, 412] on input "text" at bounding box center [411, 418] width 362 height 13
type input "Nonstop 2h 4m"
click at [474, 210] on input "text" at bounding box center [453, 211] width 64 height 13
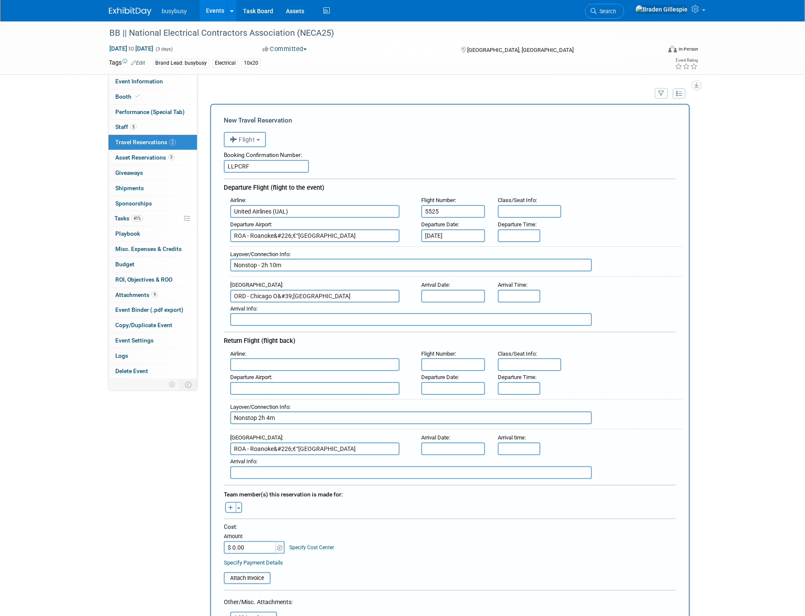
type input "5525"
click at [458, 362] on input "text" at bounding box center [453, 364] width 64 height 13
type input "4792"
click at [535, 229] on input "8:00 AM" at bounding box center [519, 235] width 43 height 13
drag, startPoint x: 530, startPoint y: 229, endPoint x: 484, endPoint y: 231, distance: 46.0
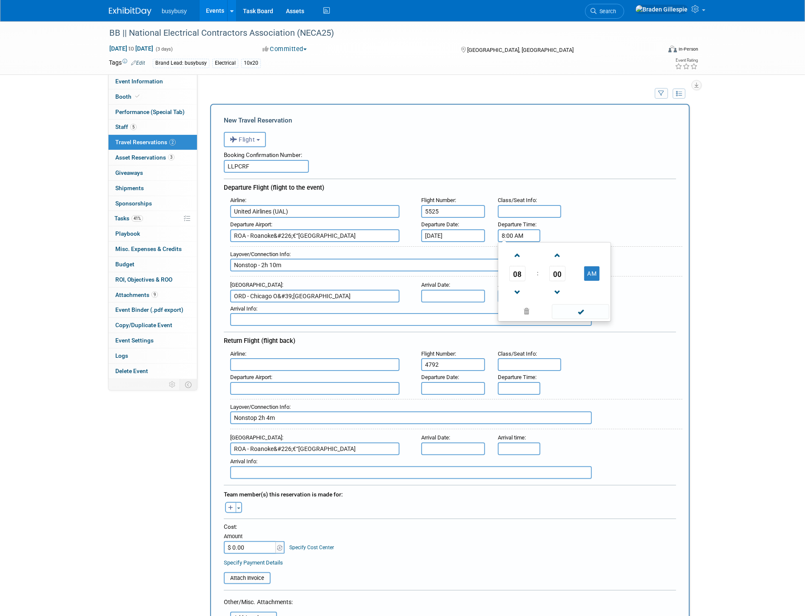
click at [484, 231] on div "Departure Airport : ROA - Roanoke&#226;€“Blacksburg Regional Airport Departure …" at bounding box center [453, 230] width 459 height 24
type input "6:45 AM"
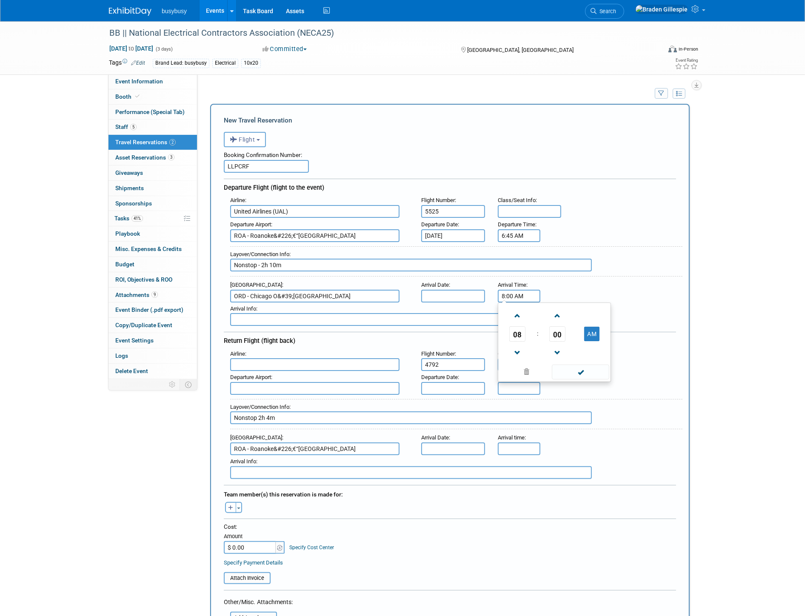
drag, startPoint x: 533, startPoint y: 288, endPoint x: 478, endPoint y: 289, distance: 55.8
click at [478, 289] on div "Arrival Airport : ORD - Chicago O&#39;Hare International Airport Arrival Date :…" at bounding box center [453, 291] width 459 height 24
type input "7:55 AM"
click at [539, 373] on div "Departure Time :" at bounding box center [518, 383] width 53 height 24
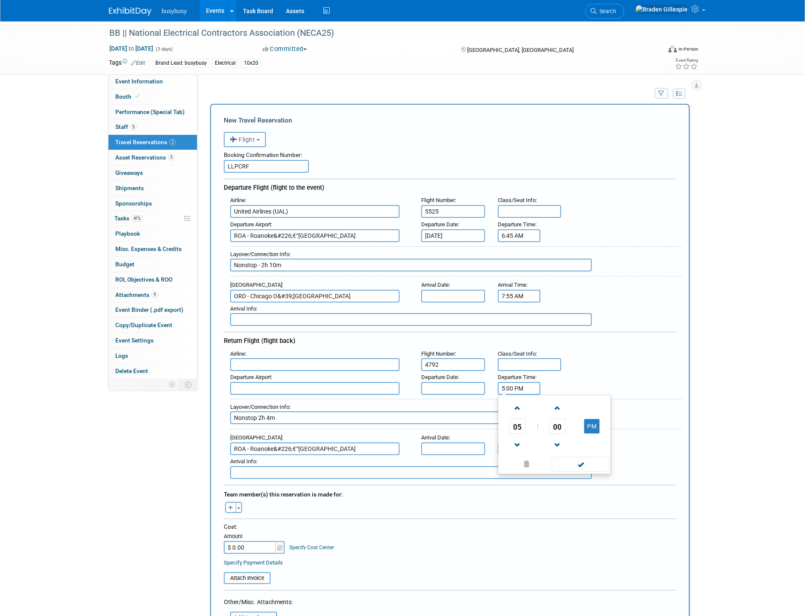
click at [531, 382] on input "5:00 PM" at bounding box center [519, 388] width 43 height 13
drag, startPoint x: 461, startPoint y: 375, endPoint x: 428, endPoint y: 373, distance: 33.3
click at [429, 372] on div "Departure Airport : Departure Date : Departure Time : 5:00 PM 05 : 00 PM 12 01 …" at bounding box center [453, 383] width 459 height 24
type input "6:15 PM"
click at [528, 443] on input "5:00 PM" at bounding box center [519, 449] width 43 height 13
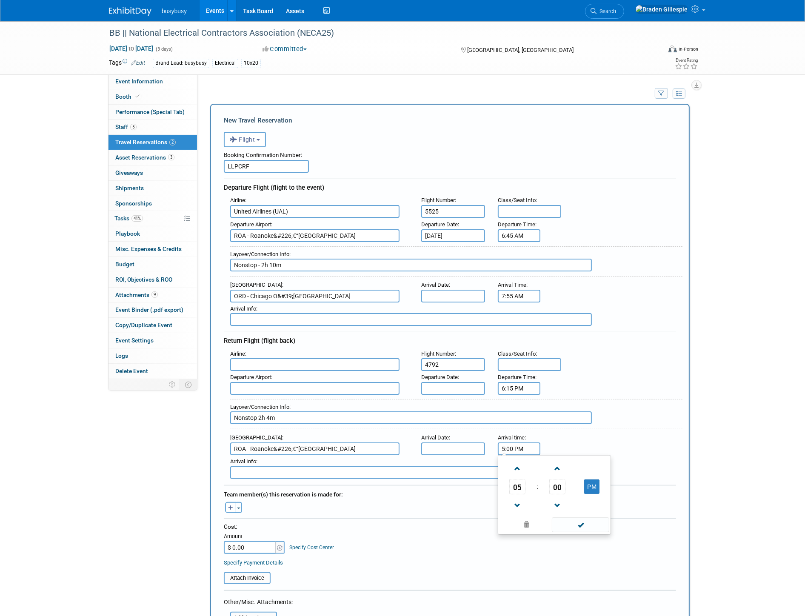
drag, startPoint x: 528, startPoint y: 438, endPoint x: 421, endPoint y: 437, distance: 106.9
click at [421, 437] on div "Arrival Airport : ROA - Roanoke&#226;€“Blacksburg Regional Airport Arrival Date…" at bounding box center [453, 444] width 459 height 24
type input "9:19 PM"
drag, startPoint x: 476, startPoint y: 375, endPoint x: 473, endPoint y: 387, distance: 13.0
click at [473, 382] on input "text" at bounding box center [453, 388] width 64 height 13
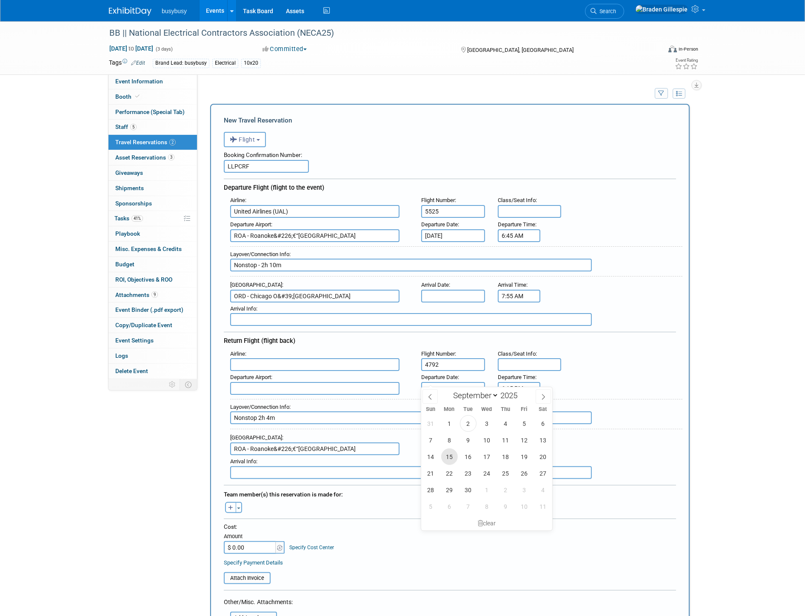
drag, startPoint x: 454, startPoint y: 453, endPoint x: 450, endPoint y: 447, distance: 7.4
click at [454, 454] on span "15" at bounding box center [449, 457] width 17 height 17
type input "[DATE]"
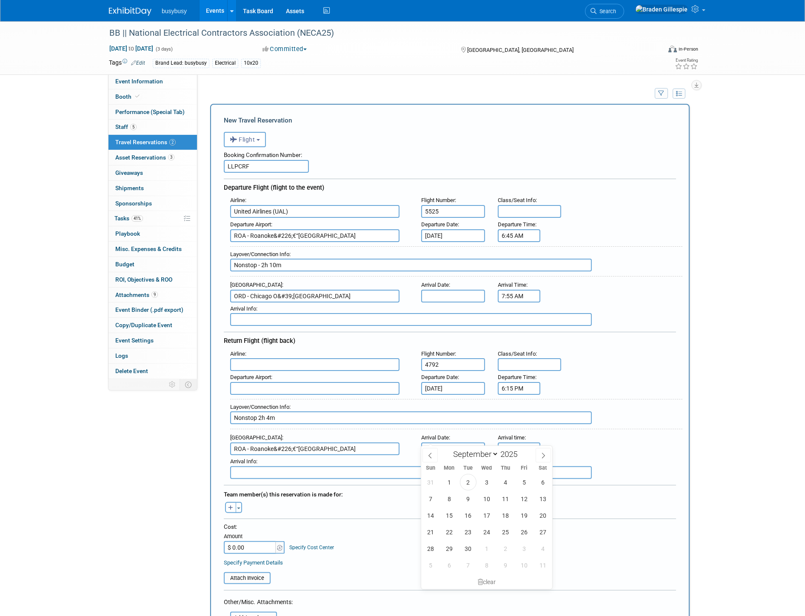
click at [444, 443] on input "text" at bounding box center [453, 449] width 64 height 13
click at [448, 516] on span "15" at bounding box center [449, 515] width 17 height 17
type input "[DATE]"
click at [505, 358] on input "text" at bounding box center [530, 364] width 64 height 13
type input "TBD -"
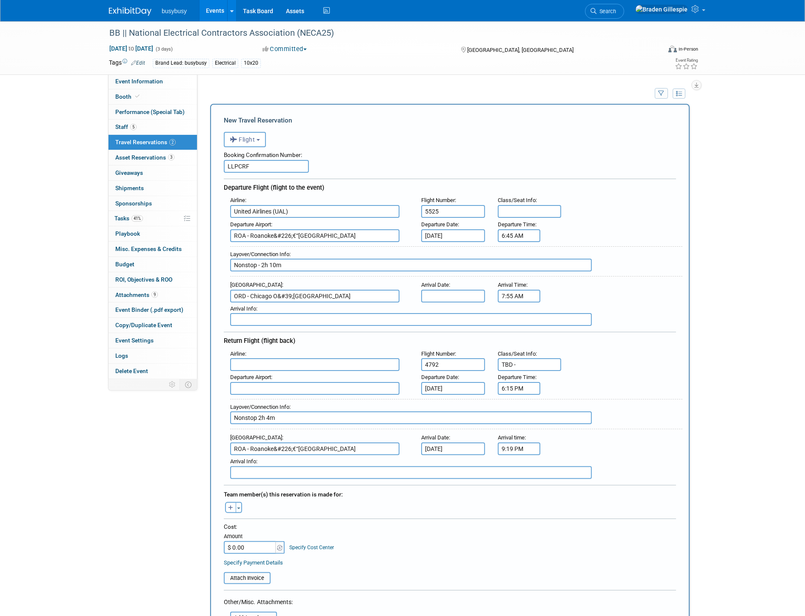
click at [538, 210] on input "text" at bounding box center [530, 211] width 64 height 13
type input "22D"
click at [449, 304] on div "Arrival Info :" at bounding box center [456, 308] width 453 height 9
click at [449, 303] on div "Arrival Info :" at bounding box center [453, 315] width 459 height 24
click at [447, 295] on input "text" at bounding box center [453, 296] width 64 height 13
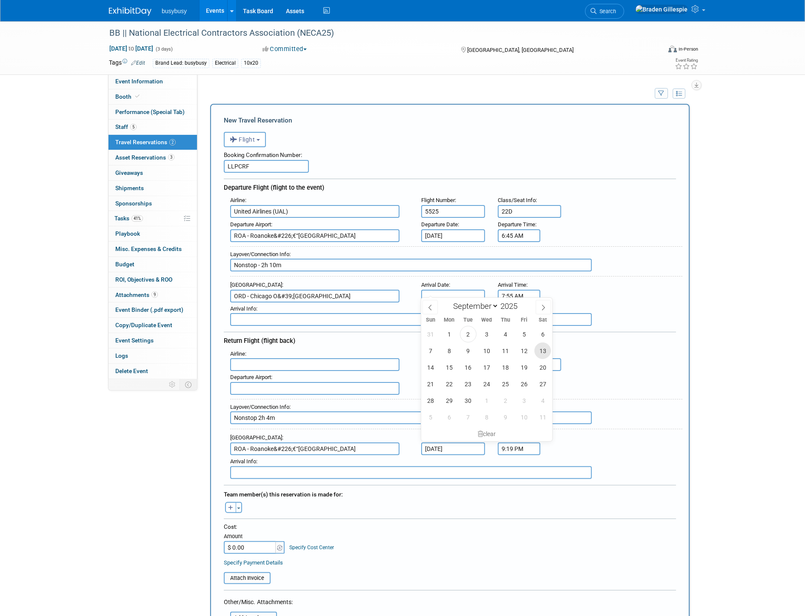
click at [547, 354] on span "13" at bounding box center [543, 351] width 17 height 17
type input "[DATE]"
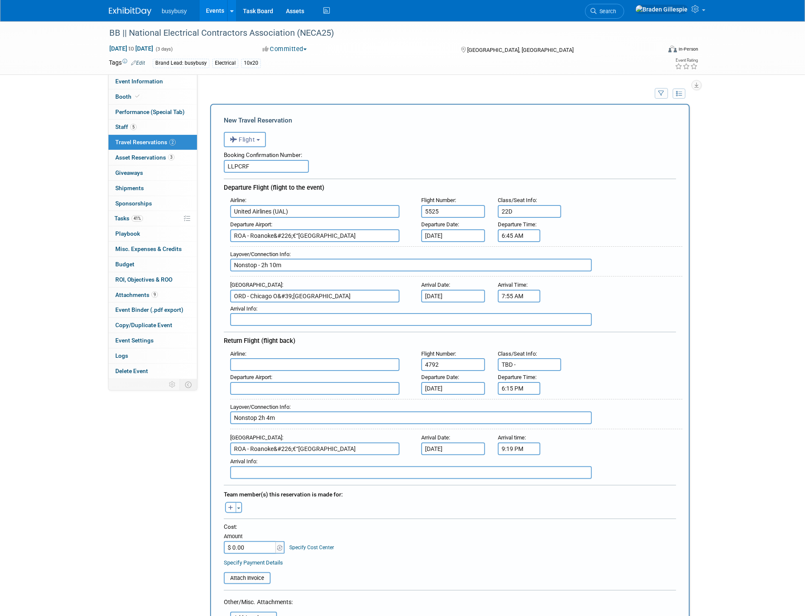
click at [275, 358] on input "text" at bounding box center [314, 364] width 169 height 13
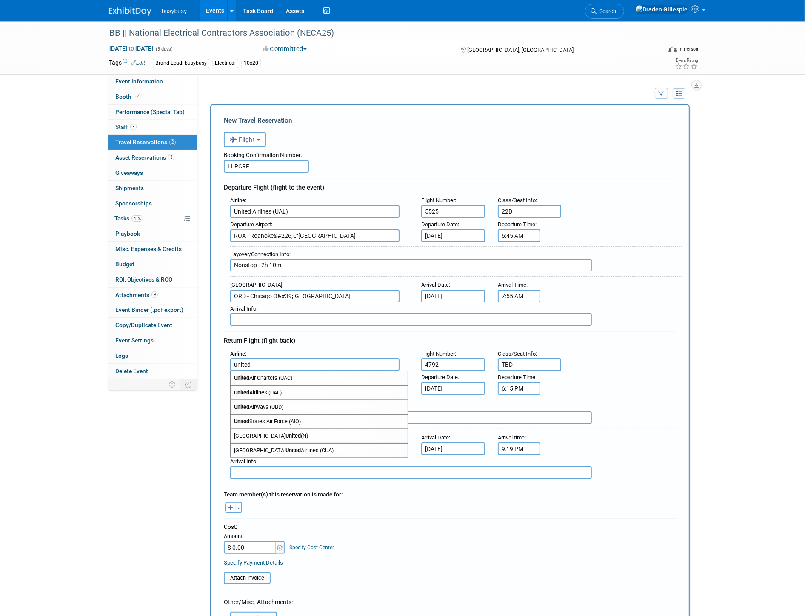
click at [269, 387] on span "United Airlines (UAL)" at bounding box center [319, 393] width 177 height 14
type input "United Airlines (UAL)"
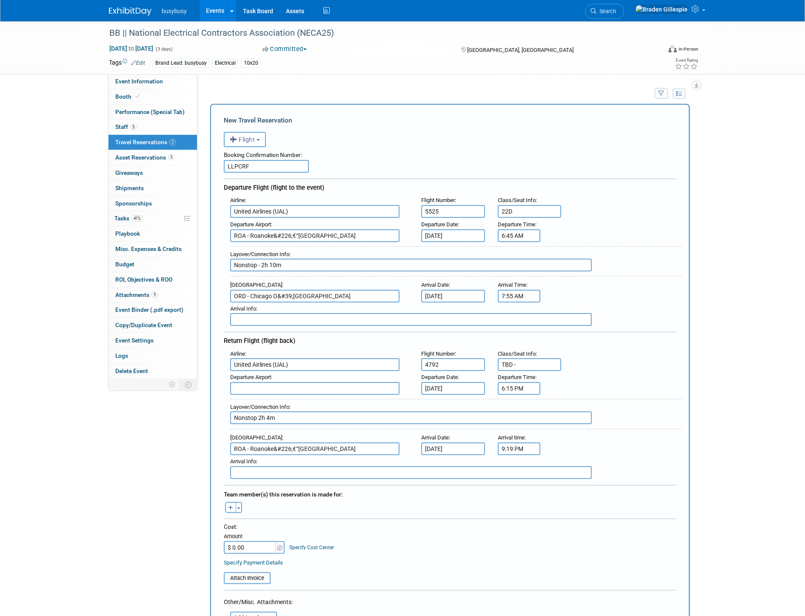
click at [270, 382] on input "text" at bounding box center [314, 388] width 169 height 13
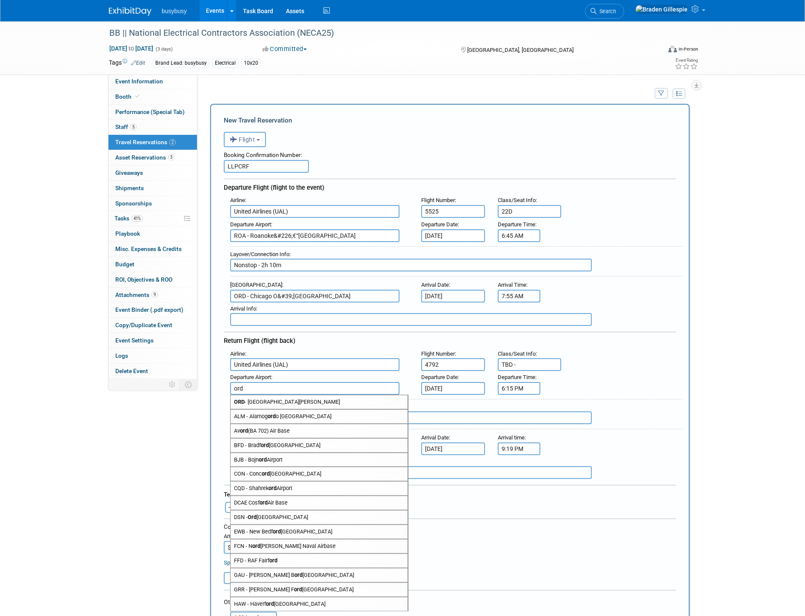
click at [270, 395] on span "ORD - Chicago O'Hare International Airport" at bounding box center [319, 402] width 177 height 14
type input "ORD - Chicago O&#39;Hare International Airport"
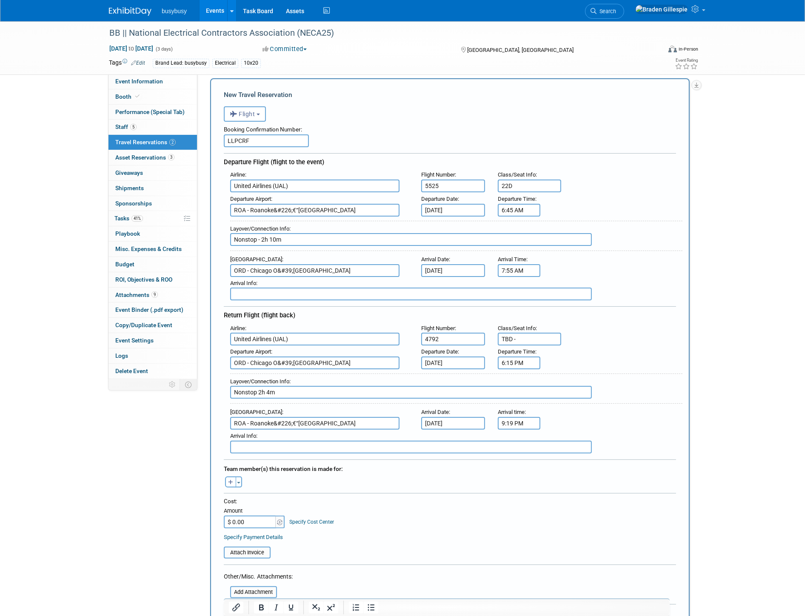
scroll to position [95, 0]
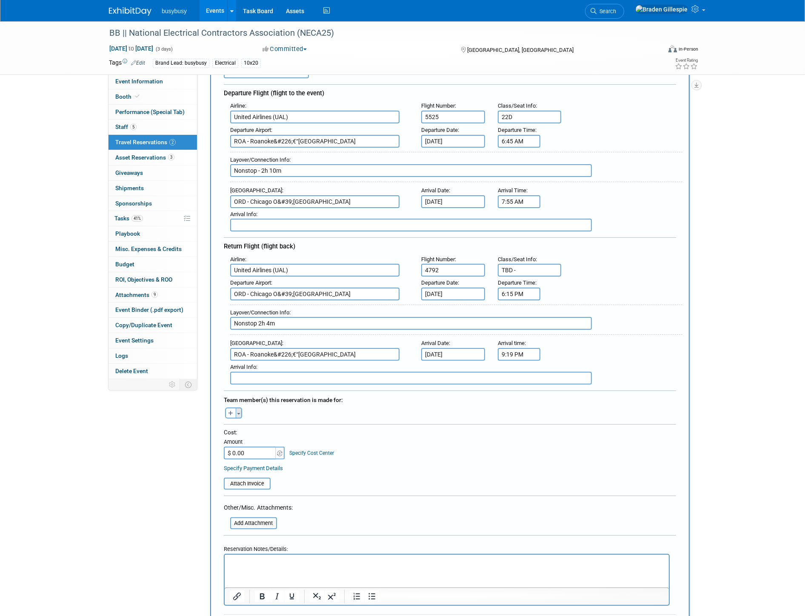
click at [238, 408] on button "Toggle Dropdown" at bounding box center [239, 413] width 6 height 11
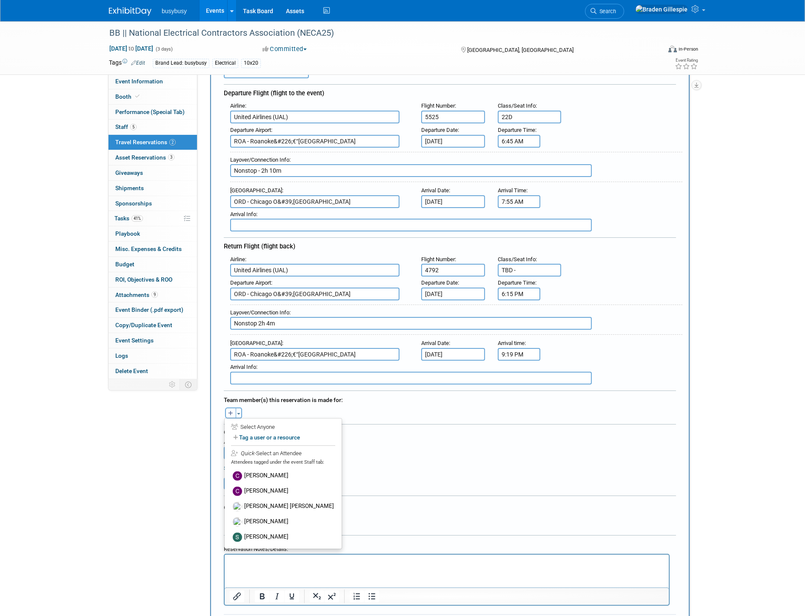
click at [257, 469] on label "[PERSON_NAME]" at bounding box center [283, 476] width 105 height 15
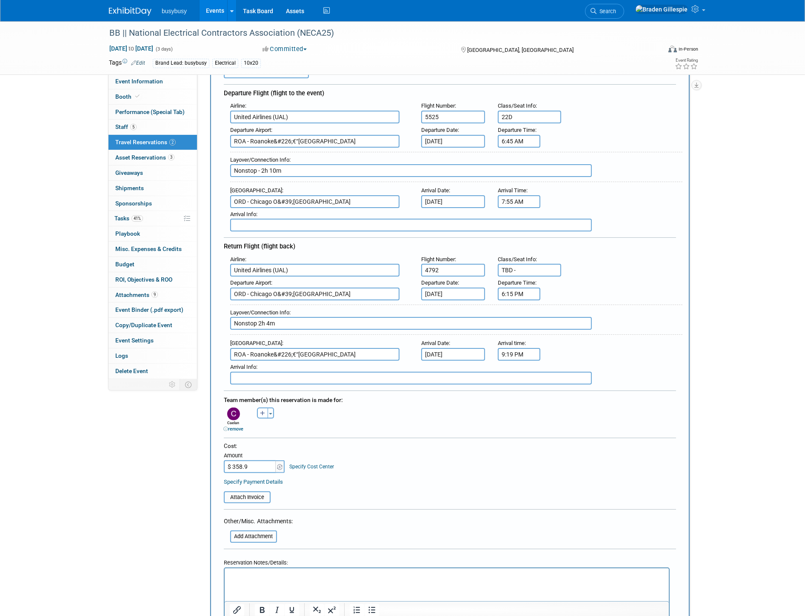
type input "$ 358.97"
drag, startPoint x: 253, startPoint y: 487, endPoint x: 249, endPoint y: 489, distance: 4.4
click at [251, 493] on input "file" at bounding box center [219, 498] width 101 height 10
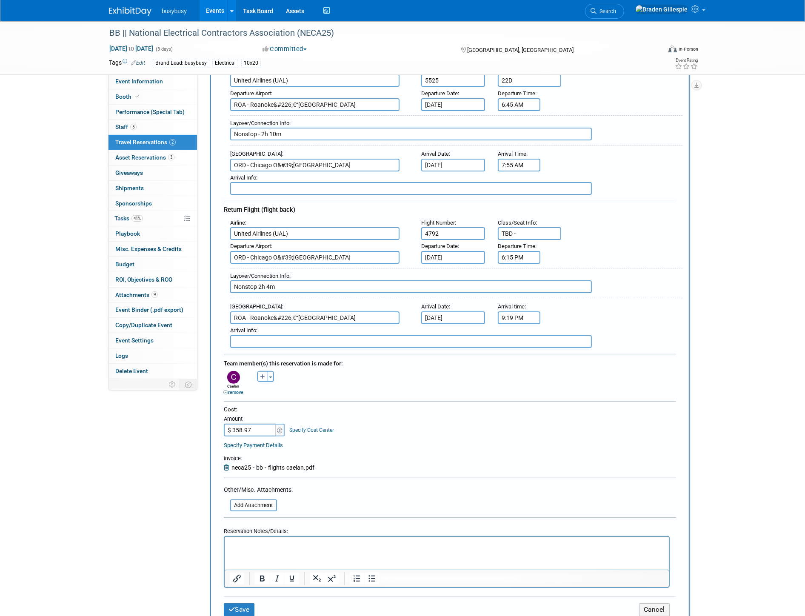
scroll to position [189, 0]
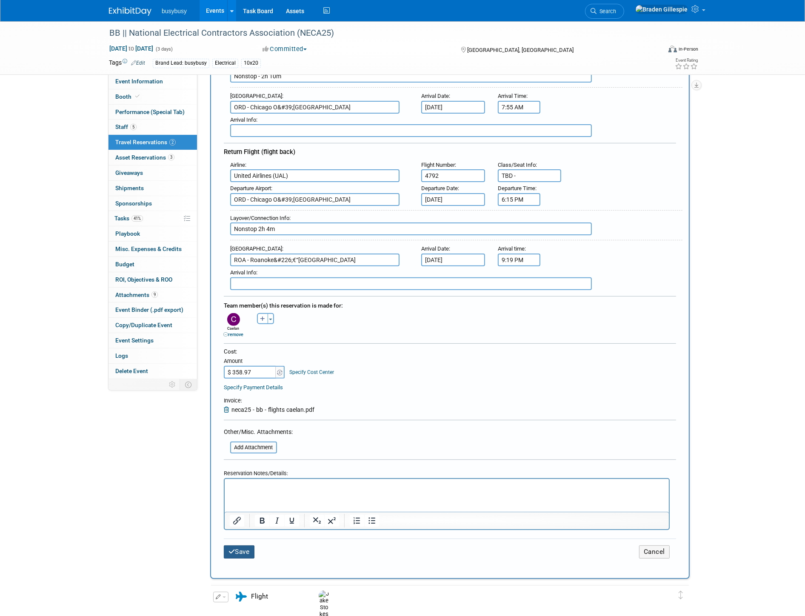
click at [241, 546] on button "Save" at bounding box center [239, 552] width 31 height 13
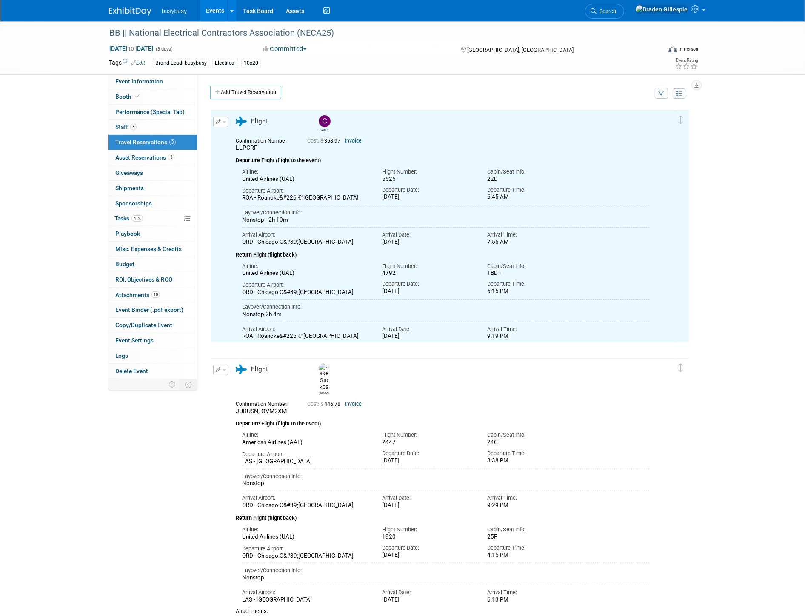
scroll to position [0, 0]
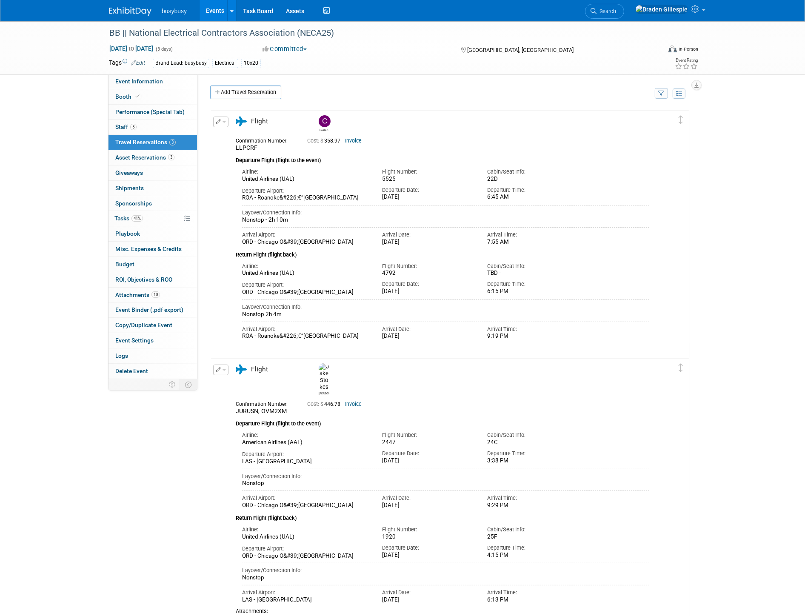
click at [125, 9] on img at bounding box center [130, 11] width 43 height 9
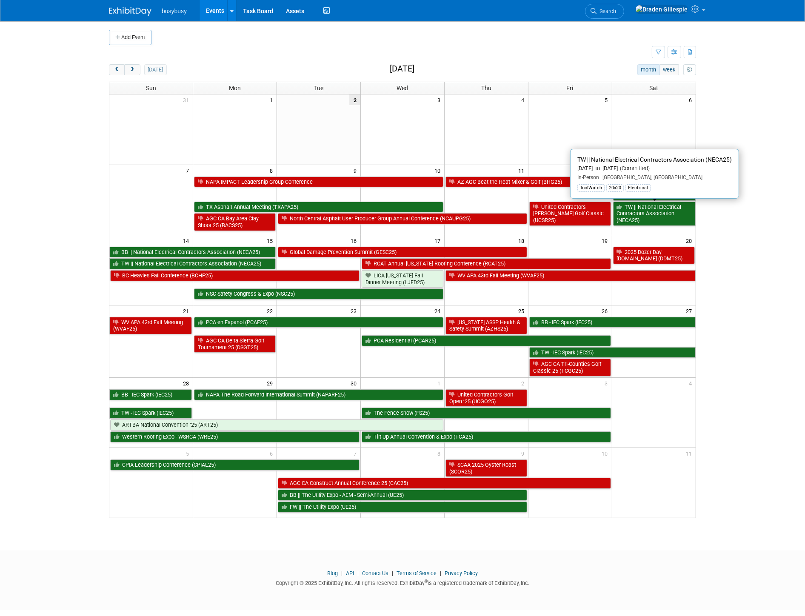
click at [663, 209] on link "TW || National Electrical Contractors Association (NECA25)" at bounding box center [654, 214] width 83 height 24
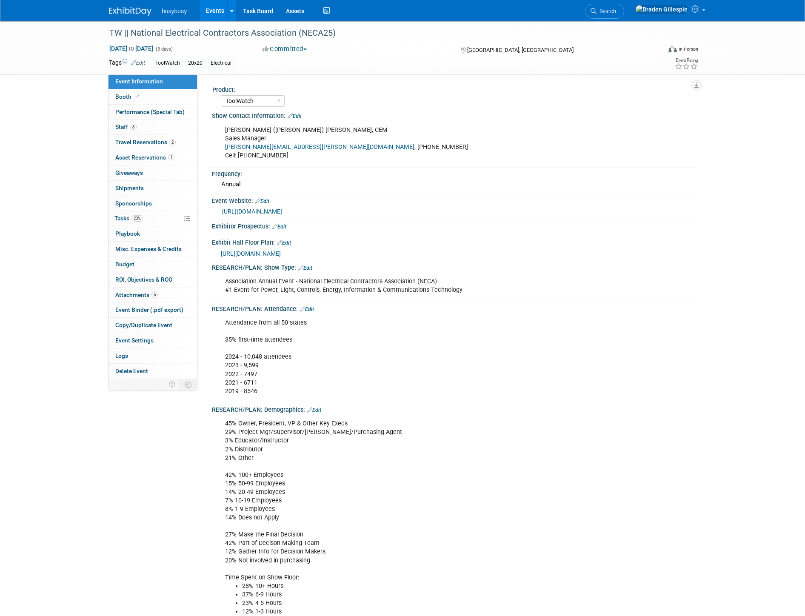
select select "ToolWatch"
click at [171, 160] on span "1" at bounding box center [171, 157] width 6 height 6
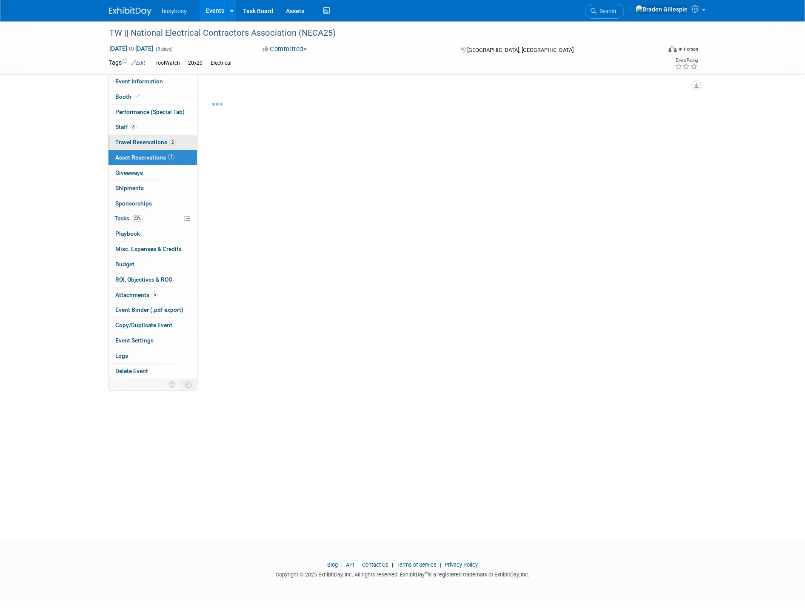
click at [167, 143] on span "Travel Reservations 2" at bounding box center [145, 142] width 60 height 7
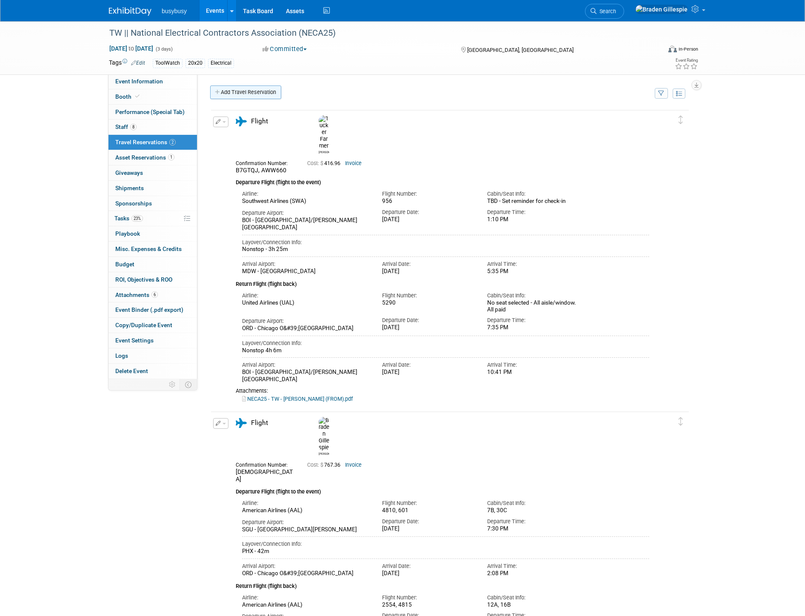
click at [241, 96] on link "Add Travel Reservation" at bounding box center [245, 93] width 71 height 14
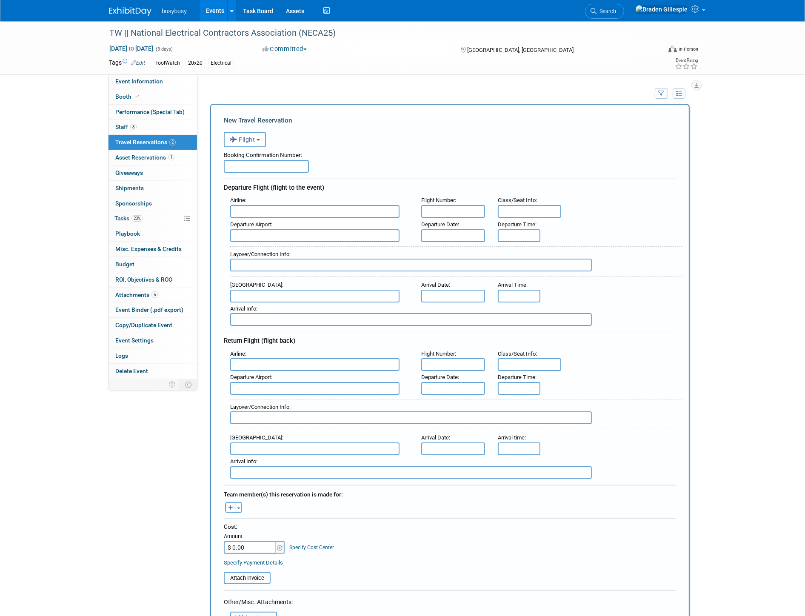
click at [247, 168] on input "text" at bounding box center [266, 166] width 85 height 13
paste input "LNWSPL"
type input "LNWSPL"
click at [273, 211] on input "text" at bounding box center [314, 211] width 169 height 13
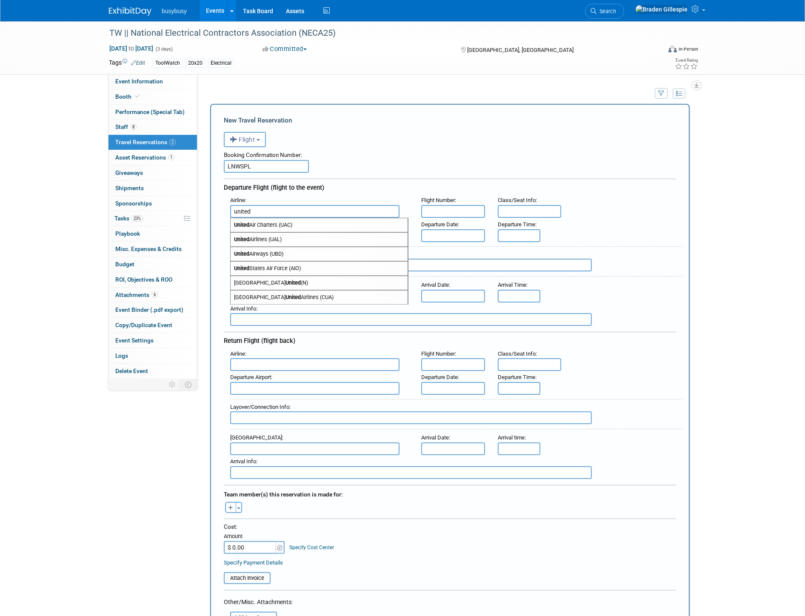
click at [292, 240] on span "United Airlines (UAL)" at bounding box center [319, 240] width 177 height 14
type input "United Airlines (UAL)"
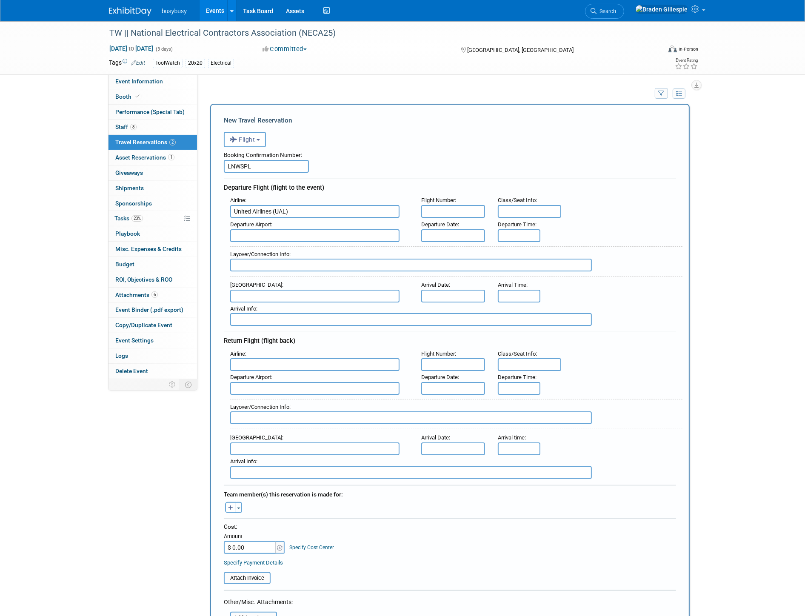
click at [295, 232] on input "text" at bounding box center [314, 235] width 169 height 13
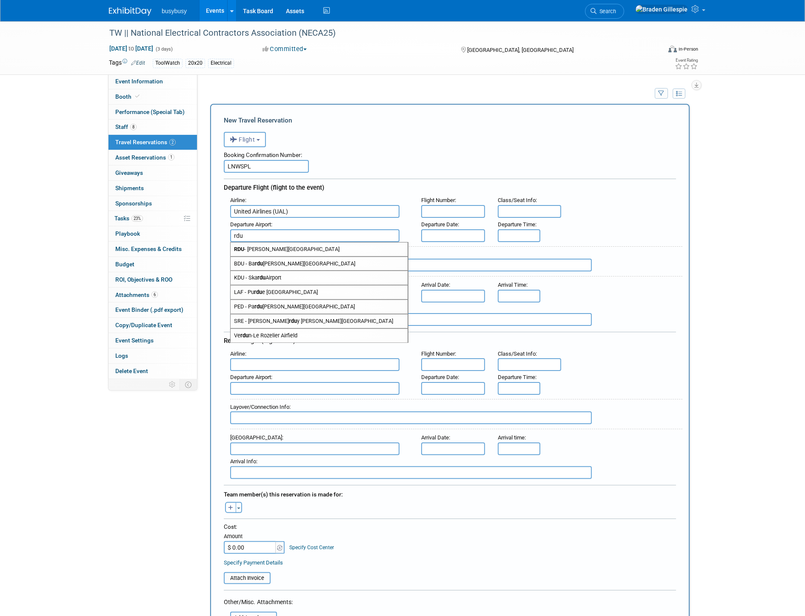
click at [305, 244] on span "RDU - Raleigh Durham International Airport" at bounding box center [319, 250] width 177 height 14
type input "RDU - Raleigh Durham International Airport"
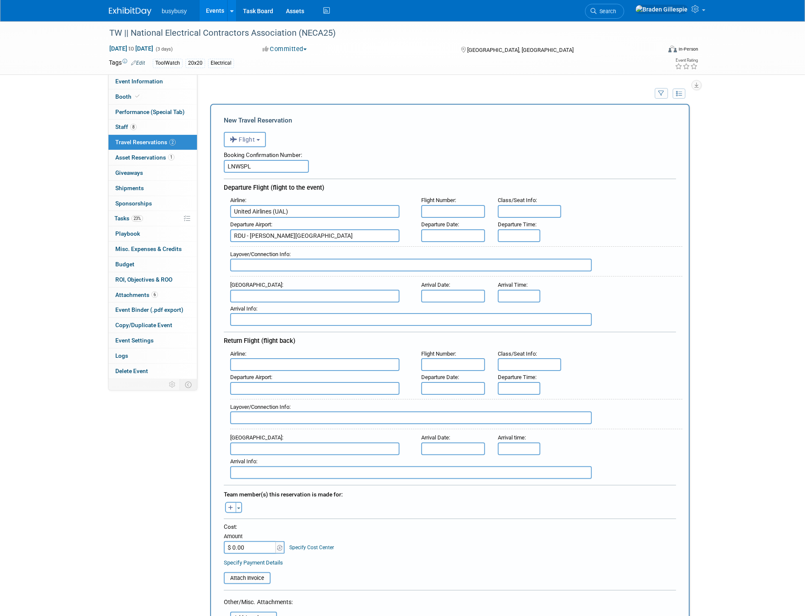
click at [273, 171] on input "LNWSPL" at bounding box center [266, 166] width 85 height 13
type input "LNWSPL,"
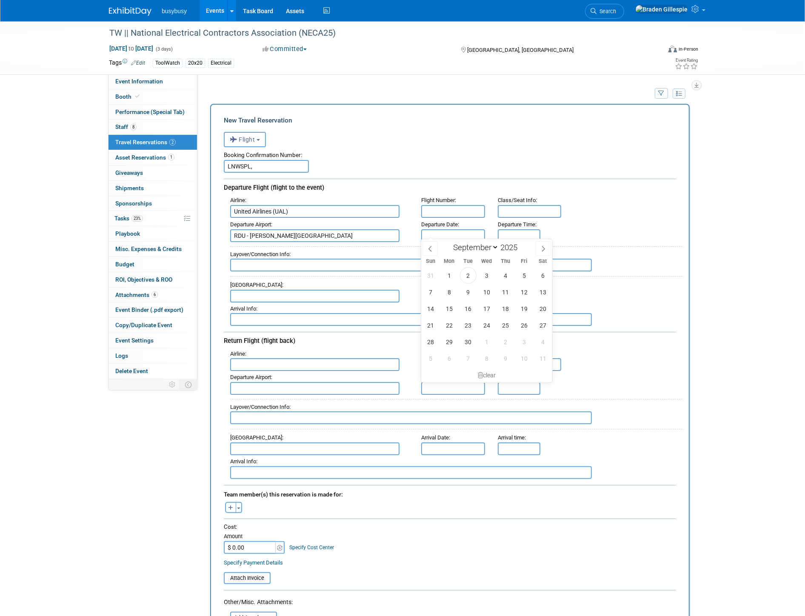
drag, startPoint x: 471, startPoint y: 238, endPoint x: 475, endPoint y: 254, distance: 16.1
click at [470, 238] on body "busybusy Events Add Event Bulk Upload Events Shareable Event Boards Recently Vi…" at bounding box center [402, 308] width 805 height 616
click at [522, 287] on span "12" at bounding box center [524, 292] width 17 height 17
type input "[DATE]"
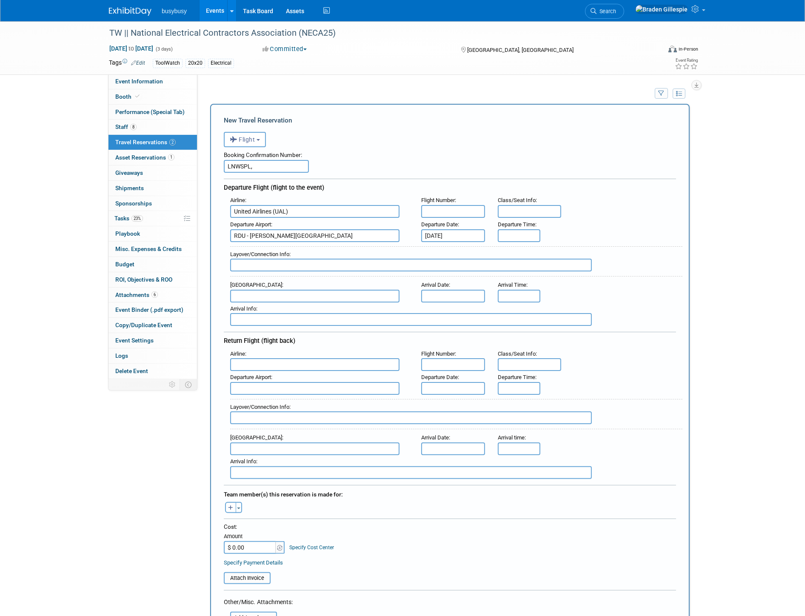
click at [450, 291] on input "text" at bounding box center [453, 296] width 64 height 13
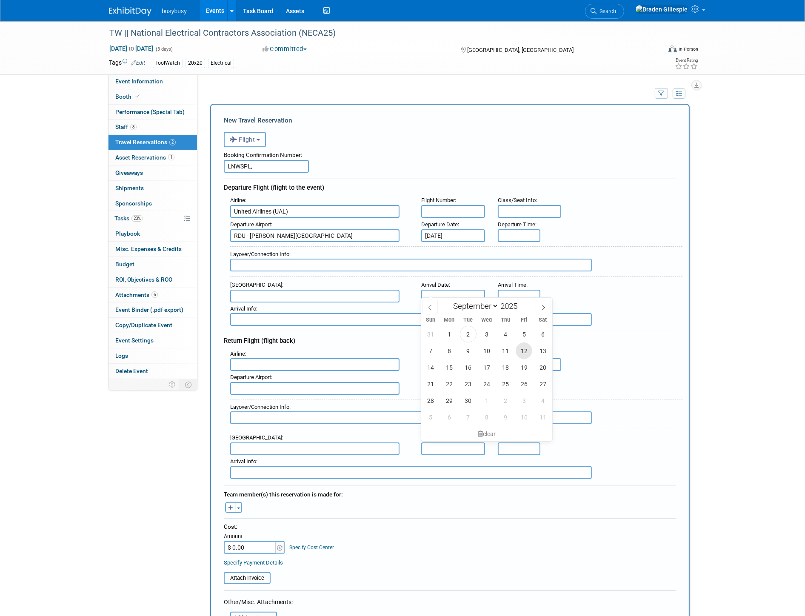
click at [522, 349] on span "12" at bounding box center [524, 351] width 17 height 17
type input "[DATE]"
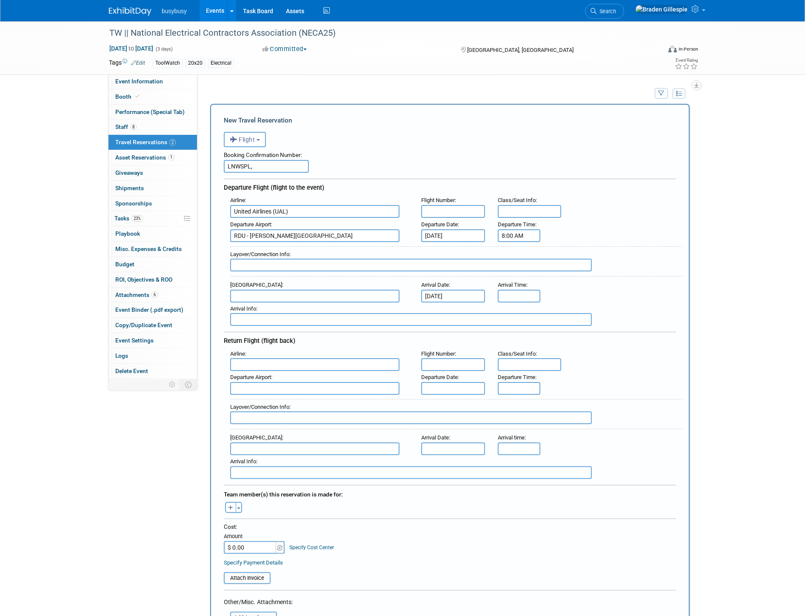
click at [522, 235] on input "8:00 AM" at bounding box center [519, 235] width 43 height 13
drag, startPoint x: 539, startPoint y: 234, endPoint x: 435, endPoint y: 241, distance: 104.6
click at [437, 241] on div "Airline : United Airlines (UAL) Flight Number : Class/Seat Info : Departure Air…" at bounding box center [450, 260] width 453 height 132
type input "1:22 PM"
click at [534, 292] on input "8:00 AM" at bounding box center [519, 296] width 43 height 13
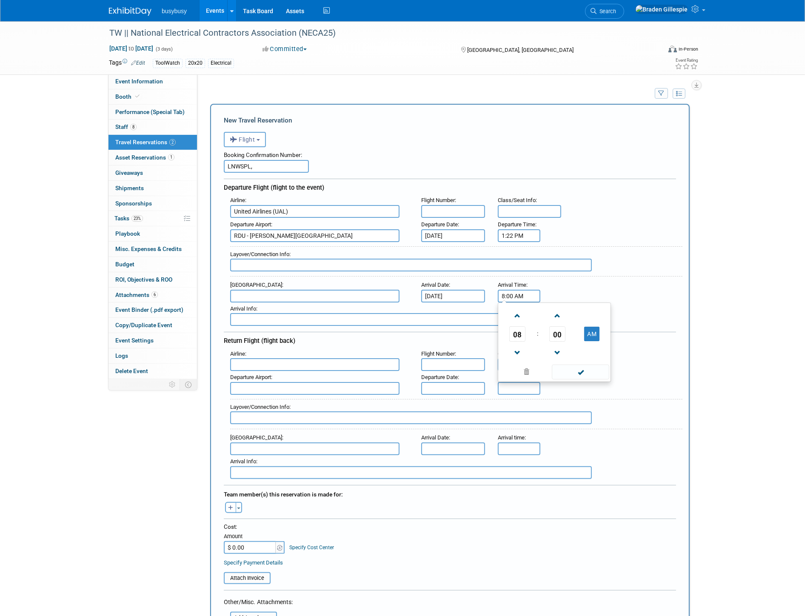
drag, startPoint x: 524, startPoint y: 292, endPoint x: 472, endPoint y: 289, distance: 52.8
click at [472, 289] on div "Arrival Airport : Arrival Date : Sep 12, 2025 Arrival Time : 8:00 AM 08 : 00 AM…" at bounding box center [453, 291] width 459 height 24
type input "2:45 PM"
click at [476, 212] on input "text" at bounding box center [453, 211] width 64 height 13
type input "1920"
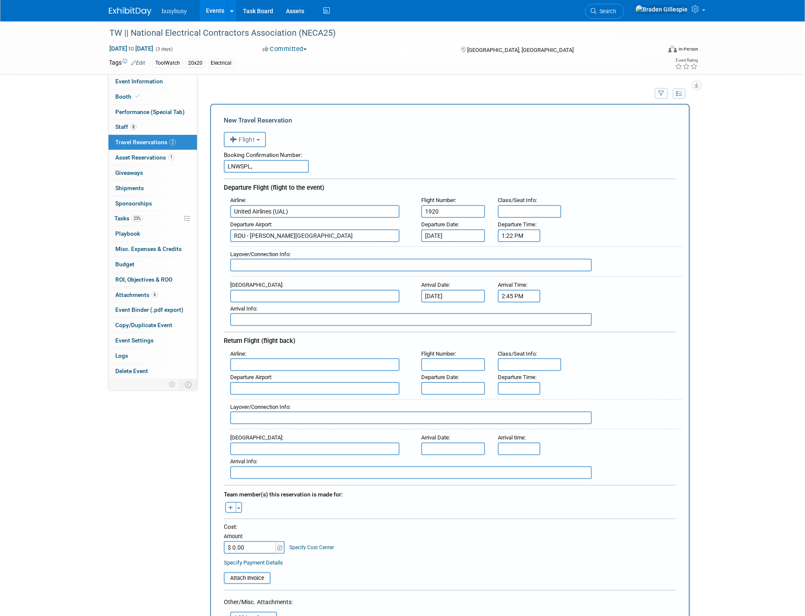
click at [525, 209] on input "text" at bounding box center [530, 211] width 64 height 13
type input "25C"
click at [361, 267] on div "Layover/Connection Info :" at bounding box center [456, 261] width 453 height 31
click at [361, 267] on input "text" at bounding box center [411, 265] width 362 height 13
type input "Nonstop - 2h 23m"
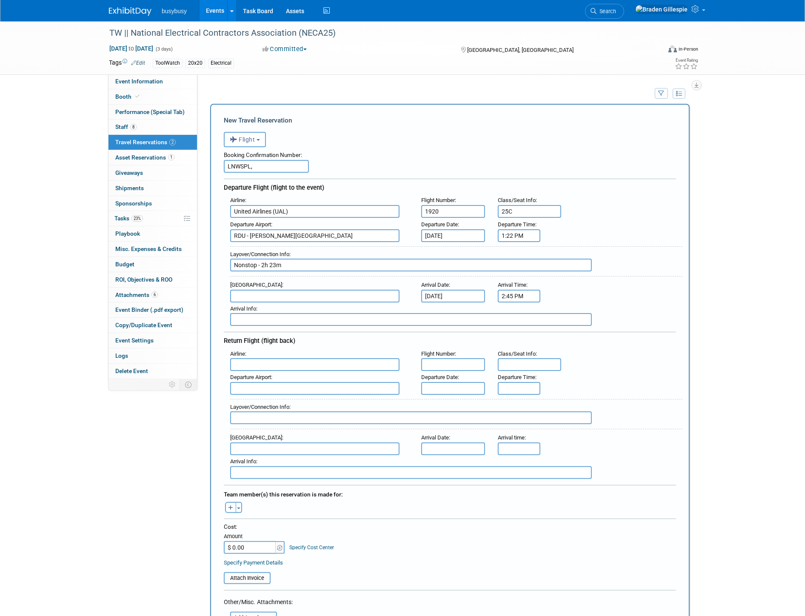
click at [338, 290] on input "text" at bounding box center [314, 296] width 169 height 13
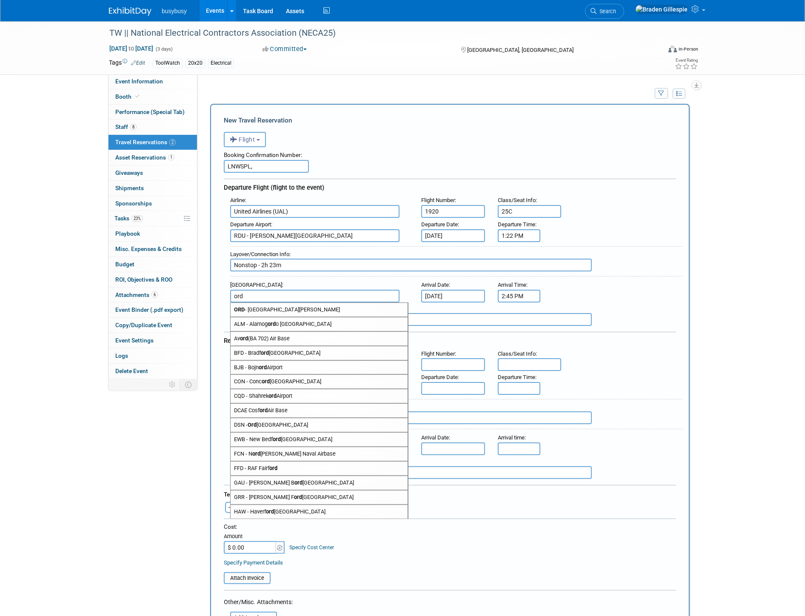
click at [333, 305] on span "ORD - Chicago O'Hare International Airport" at bounding box center [319, 310] width 177 height 14
type input "ORD - Chicago O&#39;Hare International Airport"
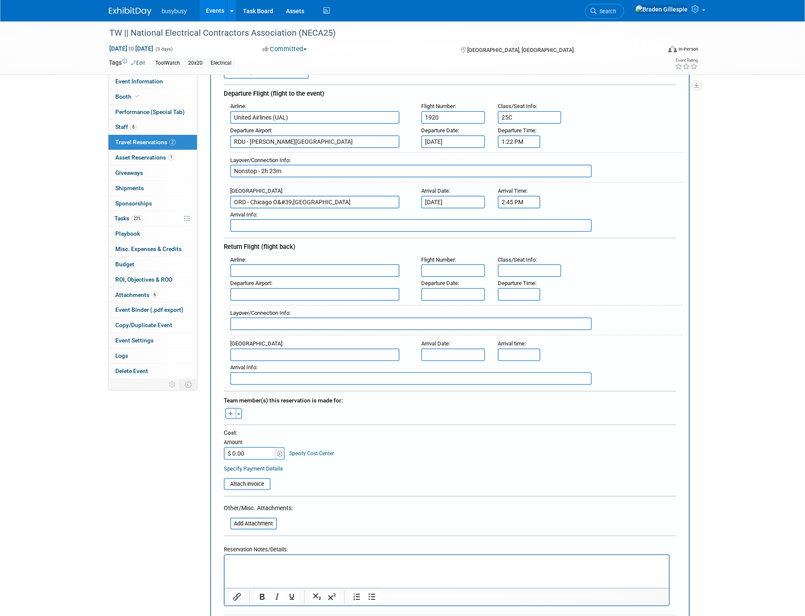
scroll to position [95, 0]
click at [283, 567] on html at bounding box center [446, 561] width 444 height 12
click at [366, 562] on p "TO: 193.48 + 32.34 seats =" at bounding box center [446, 562] width 435 height 9
click at [263, 479] on input "file" at bounding box center [219, 484] width 101 height 10
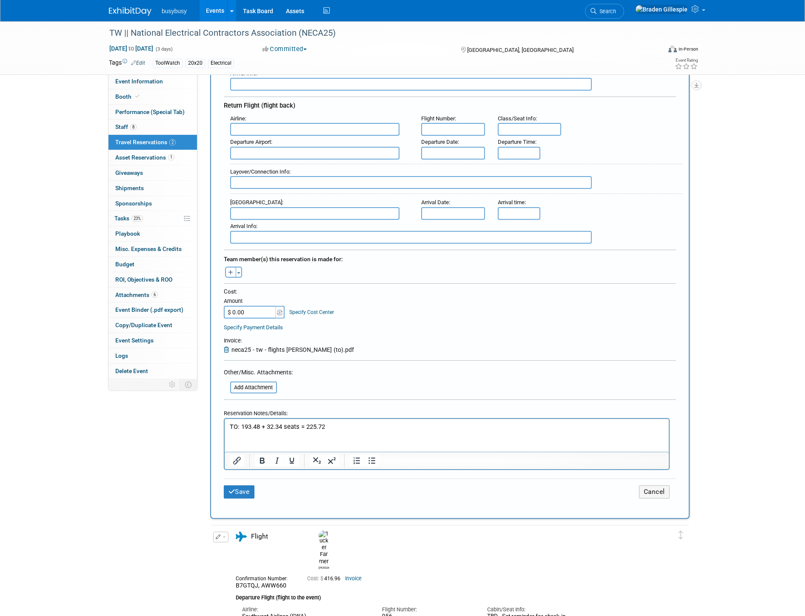
scroll to position [236, 0]
click at [239, 266] on button "Toggle Dropdown" at bounding box center [239, 271] width 6 height 11
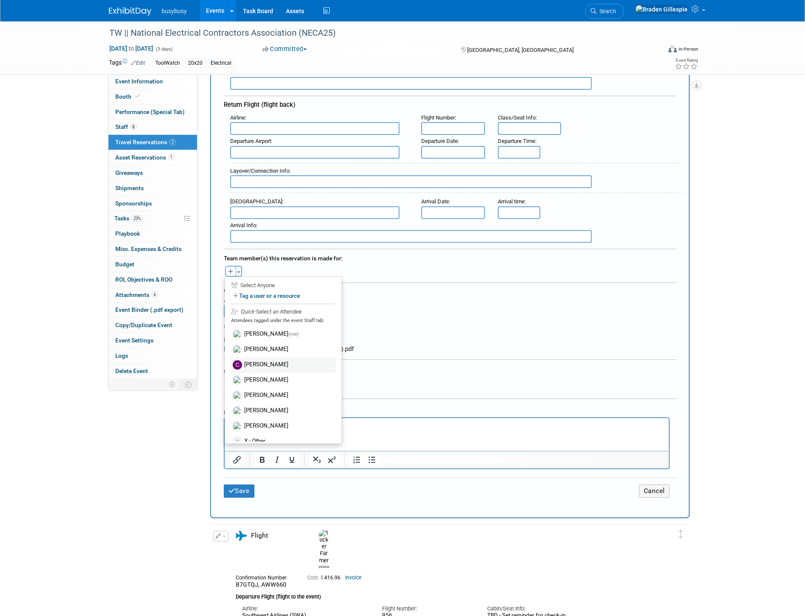
click at [269, 358] on label "[PERSON_NAME]" at bounding box center [283, 365] width 105 height 15
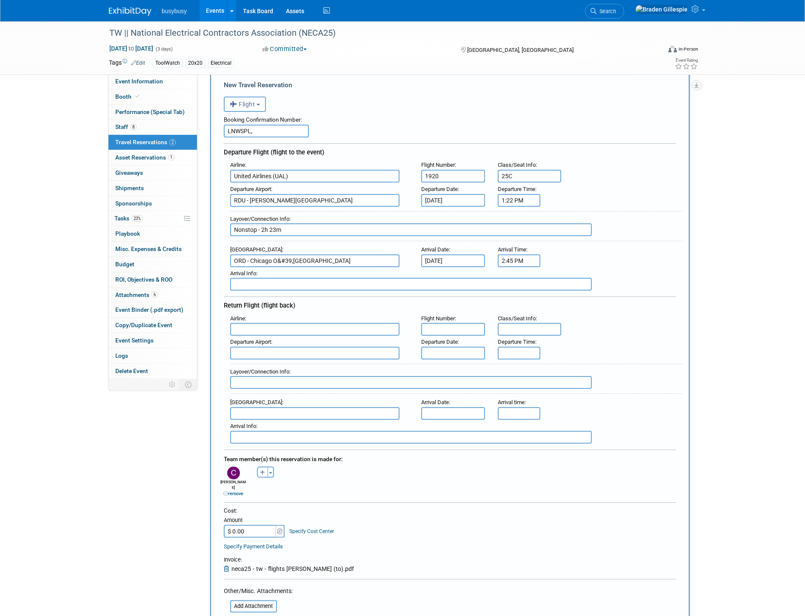
scroll to position [0, 0]
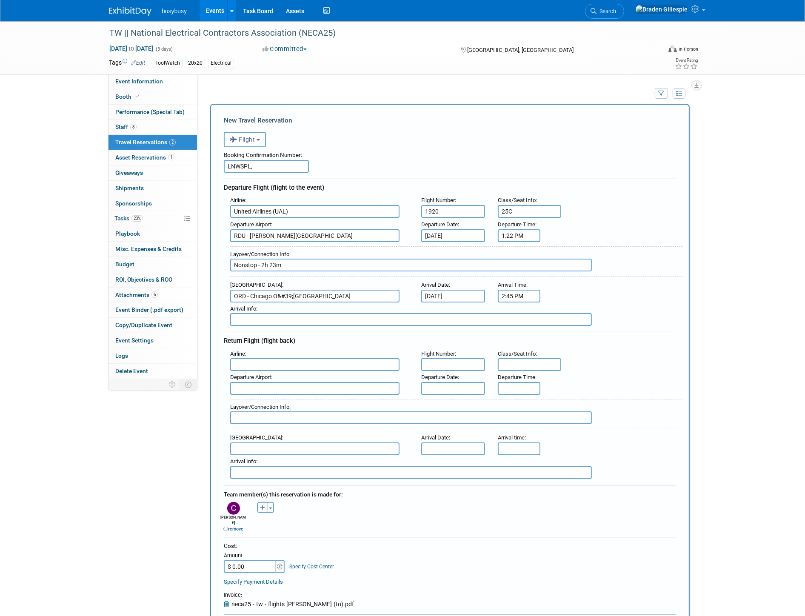
click at [260, 168] on input "LNWSPL," at bounding box center [266, 166] width 85 height 13
paste input "LNWSPL"
drag, startPoint x: 262, startPoint y: 168, endPoint x: 258, endPoint y: 168, distance: 4.7
click at [258, 168] on input "LNWSPL, LNWSPL" at bounding box center [266, 166] width 85 height 13
click at [292, 167] on input "LNWSPL, LNWSPL" at bounding box center [266, 166] width 85 height 13
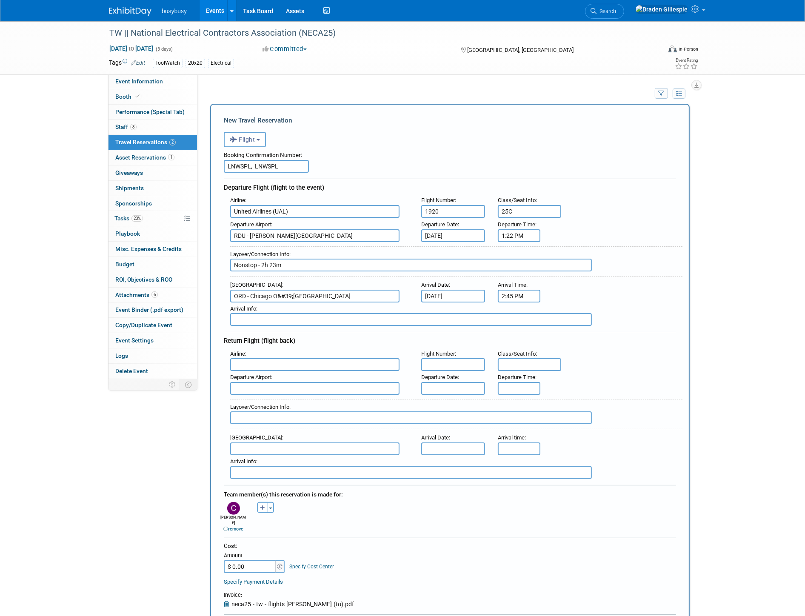
drag, startPoint x: 281, startPoint y: 168, endPoint x: 257, endPoint y: 172, distance: 25.0
click at [257, 171] on input "LNWSPL, LNWSPL" at bounding box center [266, 166] width 85 height 13
paste input "CF5FAJ"
type input "LNWSPL, CF5FAJ"
click at [267, 359] on input "text" at bounding box center [314, 364] width 169 height 13
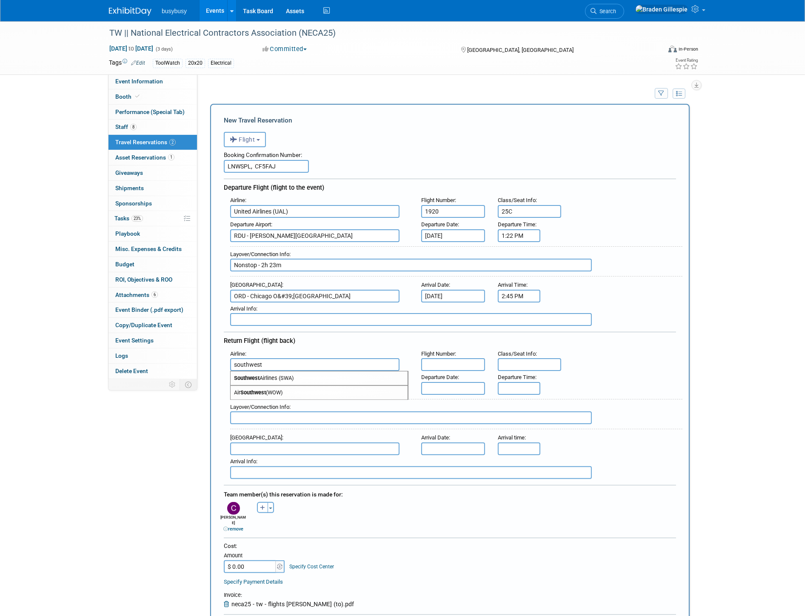
click at [273, 372] on span "Southwest Airlines (SWA)" at bounding box center [319, 379] width 177 height 14
type input "Southwest Airlines (SWA)"
click at [522, 362] on input "text" at bounding box center [530, 364] width 64 height 13
type input "TBD - Check in on time!"
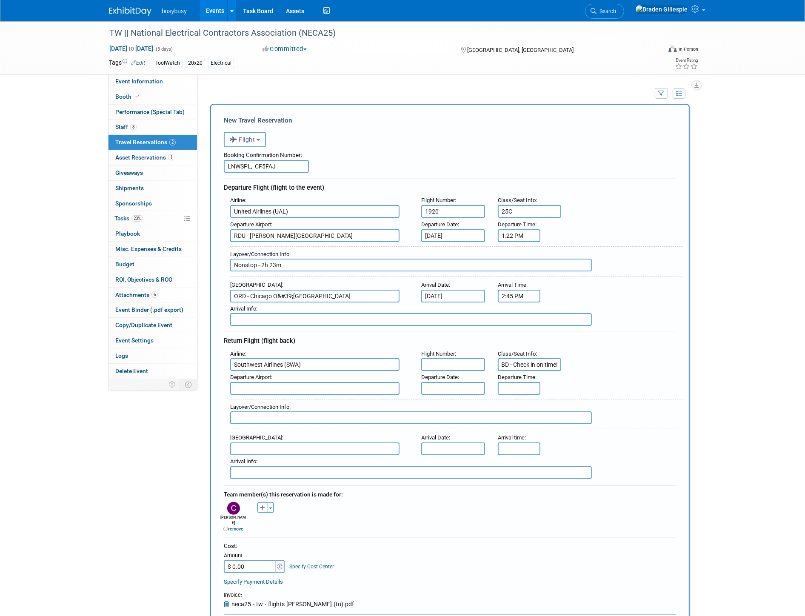
click at [474, 358] on input "text" at bounding box center [453, 364] width 64 height 13
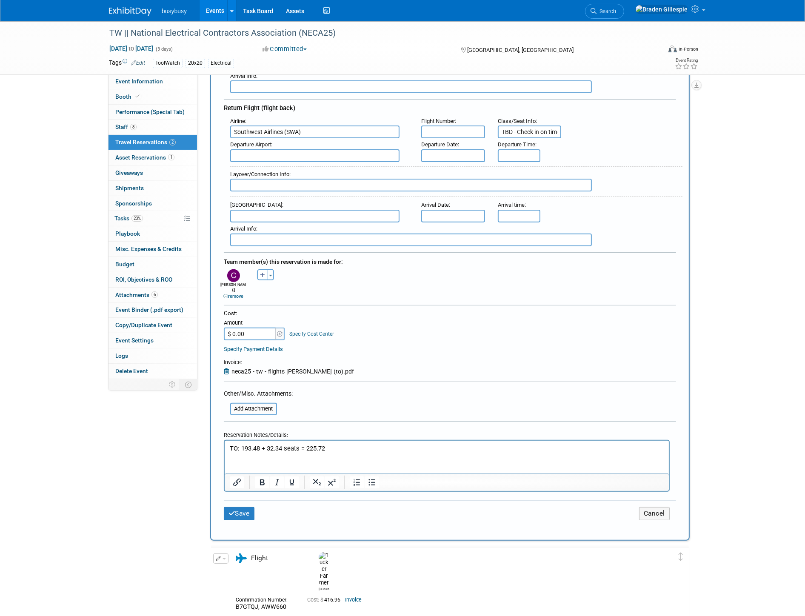
scroll to position [236, 0]
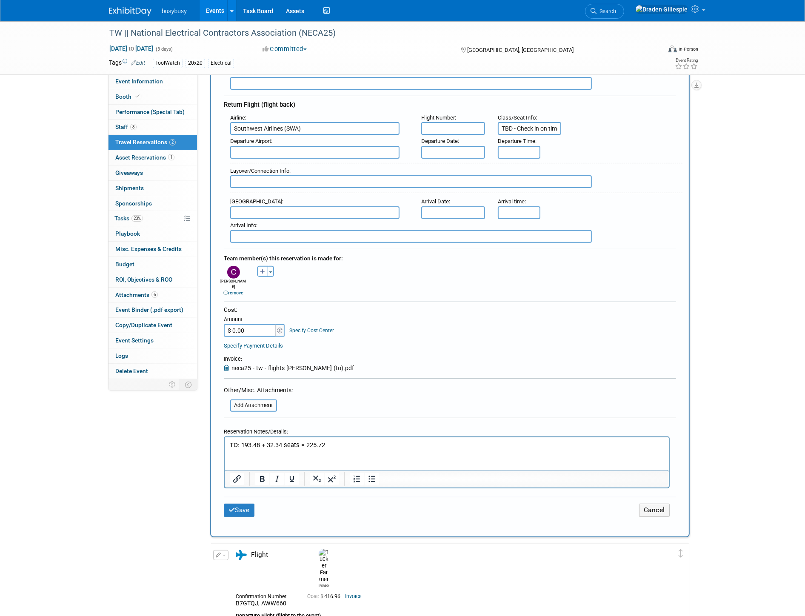
click at [345, 446] on p "TO: 193.48 + 32.34 seats = 225.72" at bounding box center [446, 445] width 435 height 9
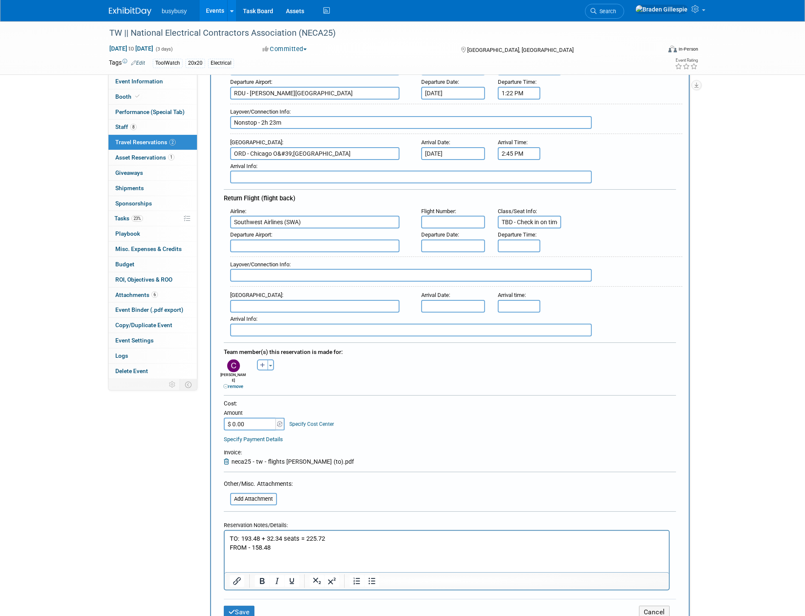
scroll to position [142, 0]
click at [324, 244] on div "Airline : Southwest Airlines (SWA) Flight Number : Class/Seat Info : TBD - Chec…" at bounding box center [450, 272] width 453 height 132
click at [325, 244] on input "text" at bounding box center [314, 247] width 169 height 13
click at [330, 241] on input "text" at bounding box center [314, 247] width 169 height 13
click at [356, 258] on span "MDW - Chicago Midway International Airport" at bounding box center [319, 261] width 177 height 14
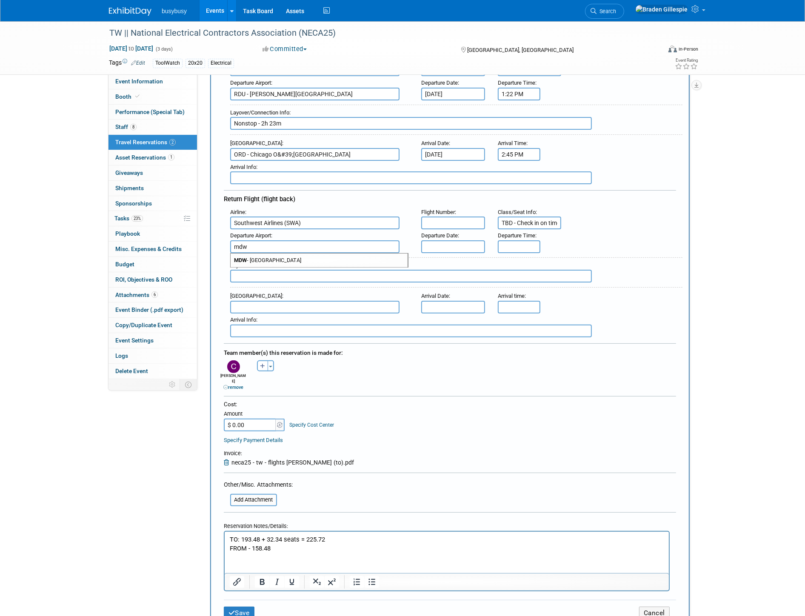
type input "MDW - Chicago Midway International Airport"
click at [352, 301] on input "text" at bounding box center [314, 307] width 169 height 13
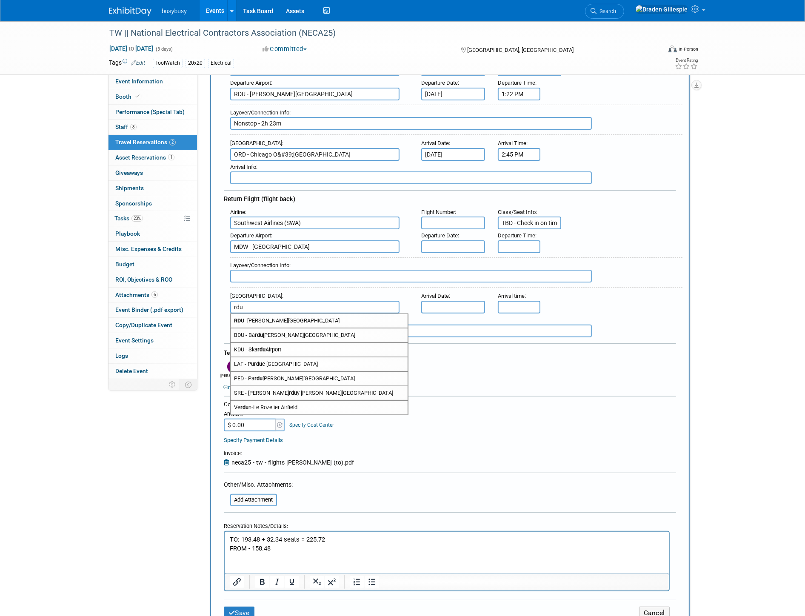
click at [346, 314] on span "RDU - Raleigh Durham International Airport" at bounding box center [319, 321] width 177 height 14
type input "RDU - Raleigh Durham International Airport"
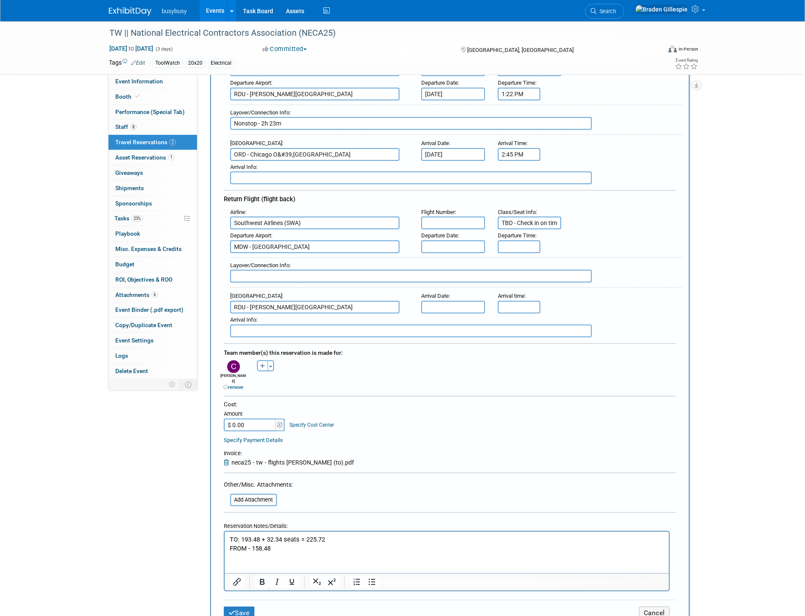
click at [347, 274] on div "Layover/Connection Info :" at bounding box center [456, 273] width 453 height 31
click at [345, 272] on input "text" at bounding box center [411, 276] width 362 height 13
type input "Nonstop - 1h 55m"
click at [473, 241] on input "text" at bounding box center [453, 247] width 64 height 13
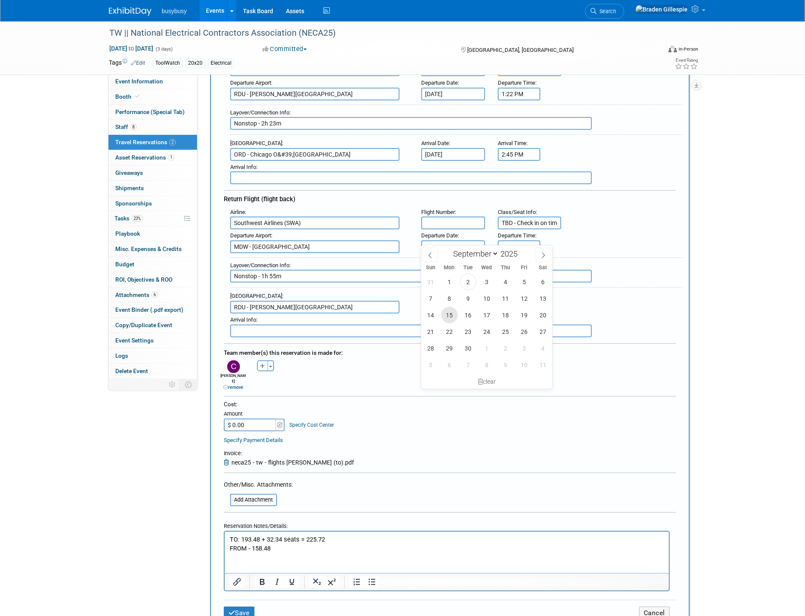
click at [449, 318] on span "15" at bounding box center [449, 315] width 17 height 17
type input "[DATE]"
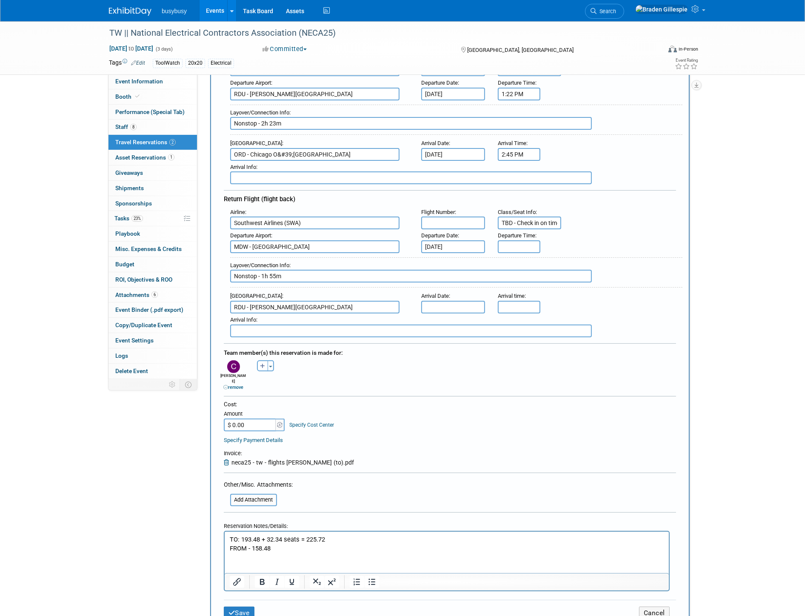
click at [443, 301] on input "text" at bounding box center [453, 307] width 64 height 13
click at [453, 375] on span "15" at bounding box center [449, 374] width 17 height 17
type input "[DATE]"
click at [510, 241] on input "5:00 PM" at bounding box center [519, 247] width 43 height 13
drag, startPoint x: 522, startPoint y: 240, endPoint x: 458, endPoint y: 245, distance: 64.1
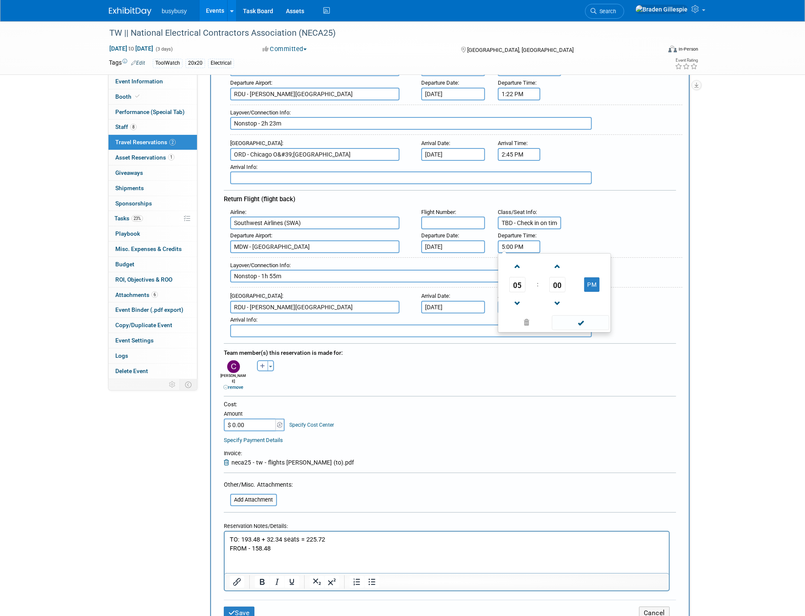
click at [459, 246] on div "Airline : Southwest Airlines (SWA) Flight Number : Class/Seat Info : TBD - Chec…" at bounding box center [450, 272] width 453 height 132
type input "6:25 PM"
drag, startPoint x: 526, startPoint y: 297, endPoint x: 458, endPoint y: 292, distance: 68.7
click at [458, 294] on div "Arrival Airport : RDU - Raleigh Durham International Airport Arrival Date : Sep…" at bounding box center [453, 302] width 459 height 24
type input "9:20 PM"
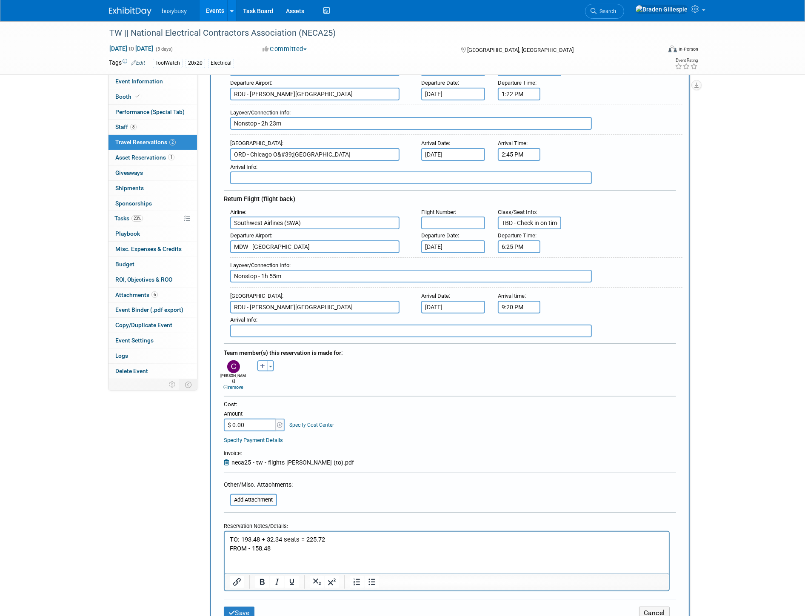
click at [457, 217] on input "text" at bounding box center [453, 223] width 64 height 13
type input "2665"
drag, startPoint x: 249, startPoint y: 411, endPoint x: 241, endPoint y: 411, distance: 7.7
click at [248, 419] on input "$ 0.00" at bounding box center [250, 425] width 53 height 13
type input "$ 384.20"
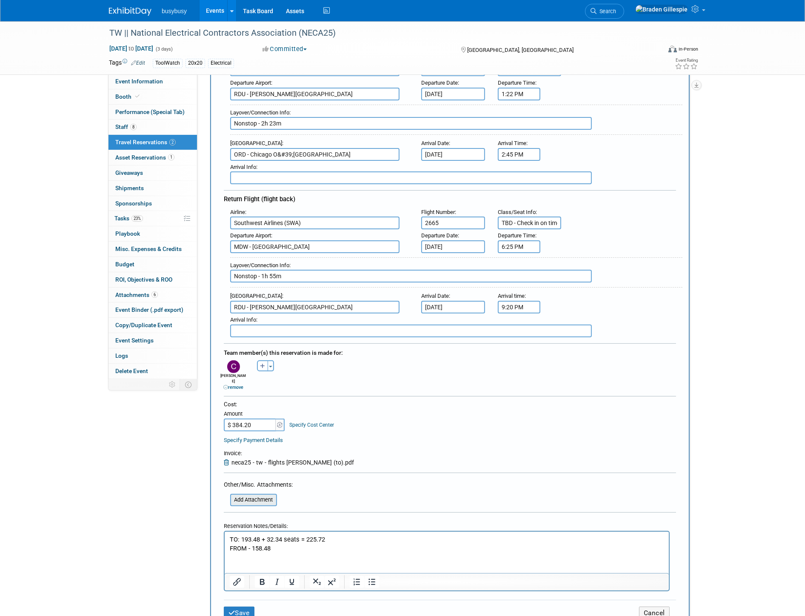
click at [274, 495] on input "file" at bounding box center [225, 500] width 101 height 10
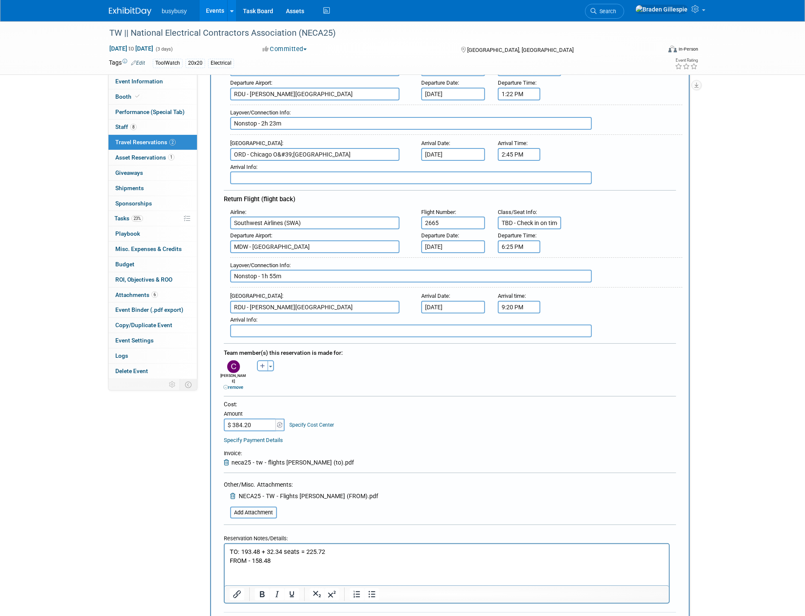
click at [231, 616] on icon "submit" at bounding box center [232, 625] width 7 height 6
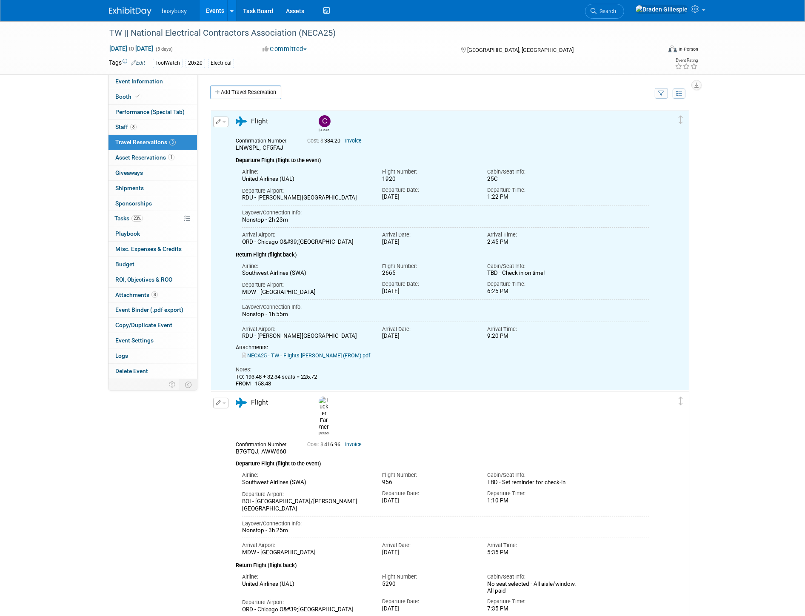
scroll to position [0, 0]
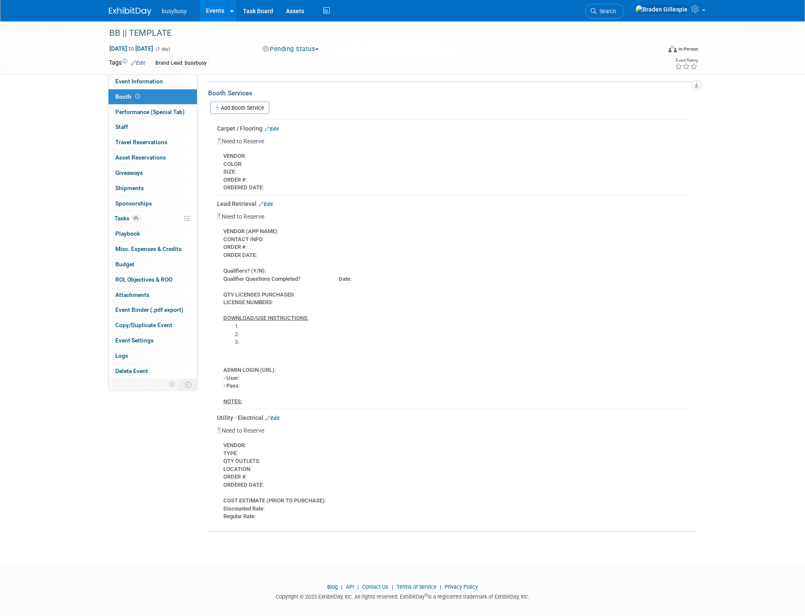
click at [125, 1] on div at bounding box center [135, 8] width 53 height 16
click at [123, 11] on img at bounding box center [130, 11] width 43 height 9
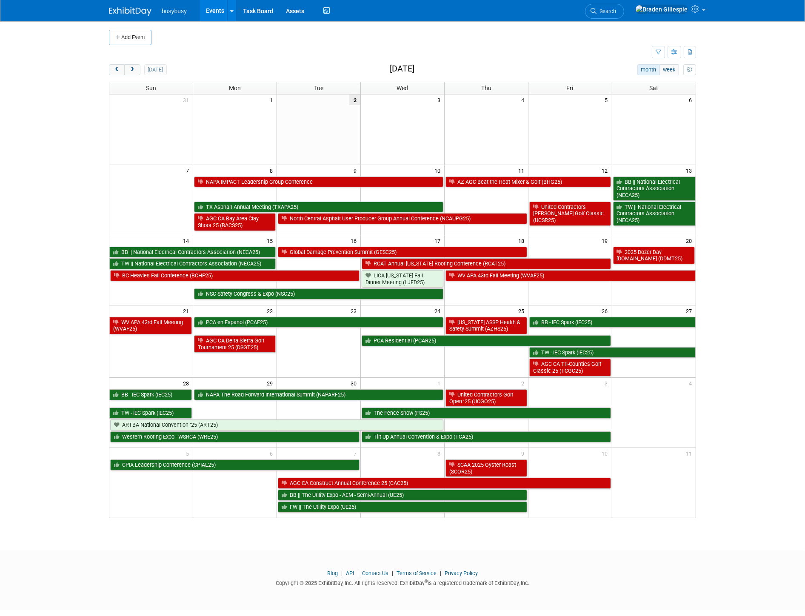
click at [616, 12] on span "Search" at bounding box center [607, 11] width 20 height 6
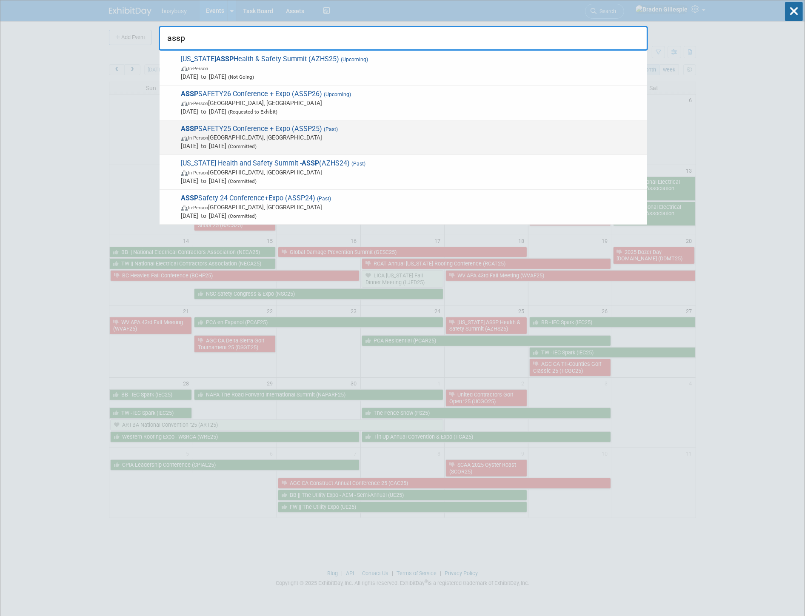
type input "assp"
click at [465, 131] on span "ASSP SAFETY25 Conference + Expo (ASSP25) (Past) In-Person Orlando, FL Jul 22, 2…" at bounding box center [411, 138] width 464 height 26
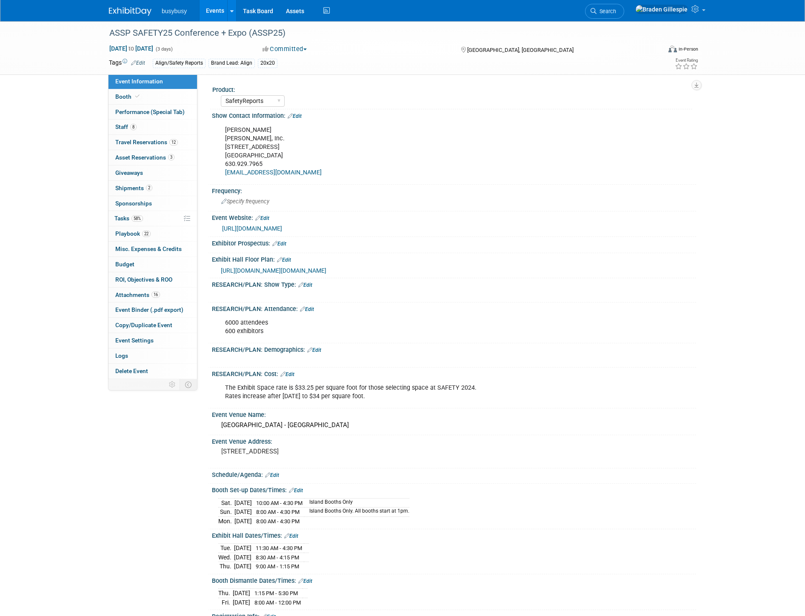
select select "SafetyReports"
click at [152, 157] on span "Asset Reservations 3" at bounding box center [144, 157] width 59 height 7
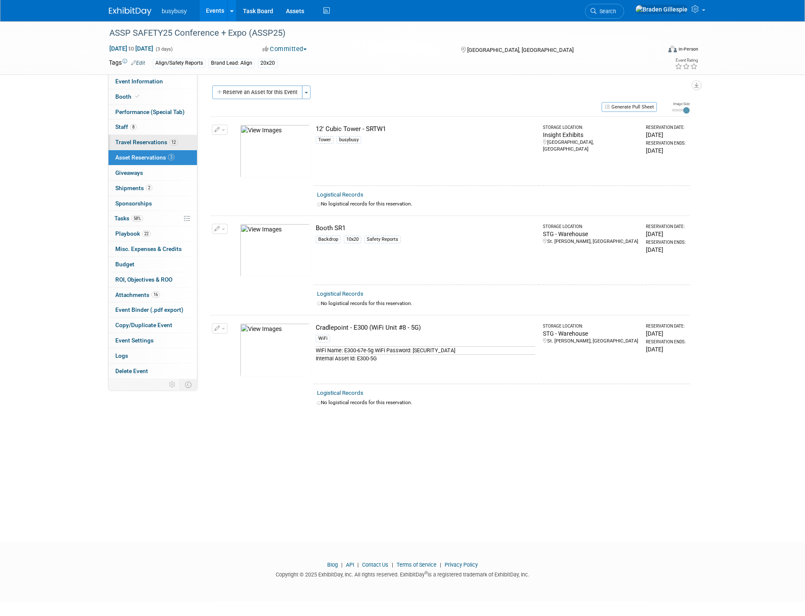
click at [150, 141] on span "Travel Reservations 12" at bounding box center [146, 142] width 63 height 7
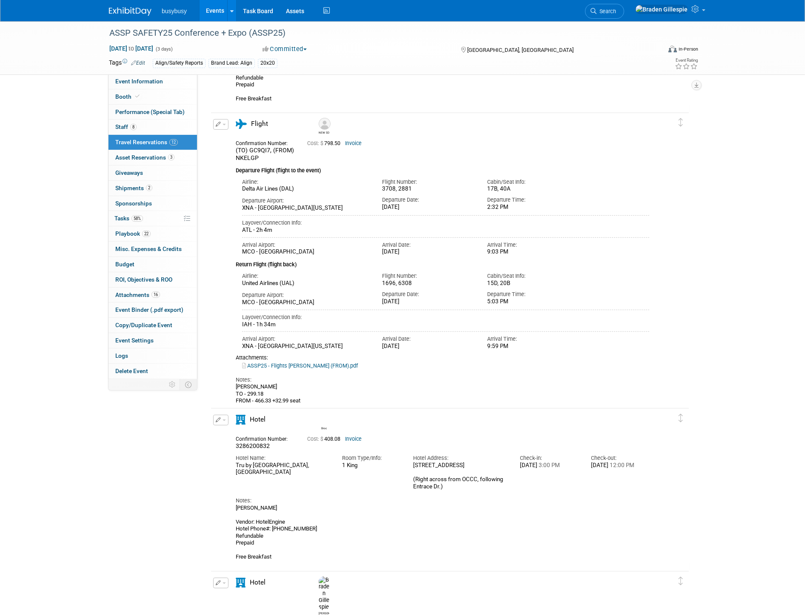
scroll to position [426, 0]
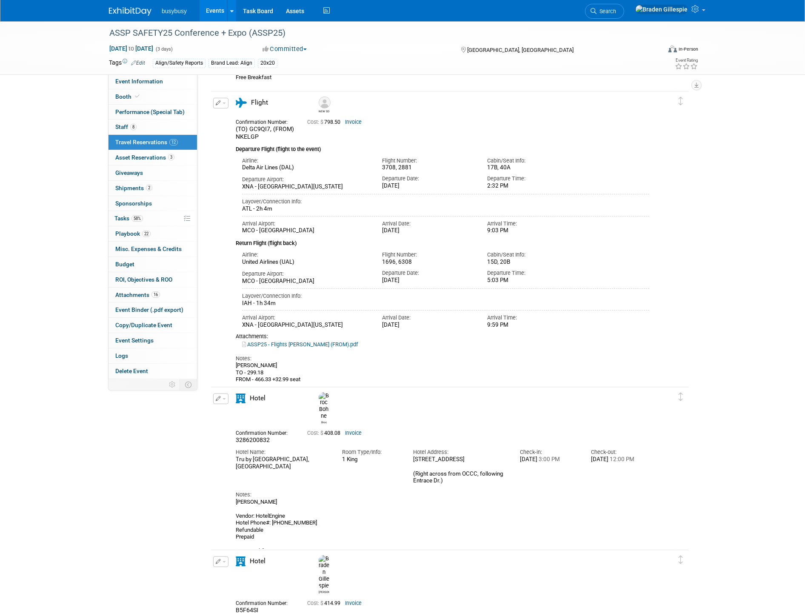
drag, startPoint x: 135, startPoint y: 11, endPoint x: 140, endPoint y: 9, distance: 5.2
click at [136, 11] on img at bounding box center [130, 11] width 43 height 9
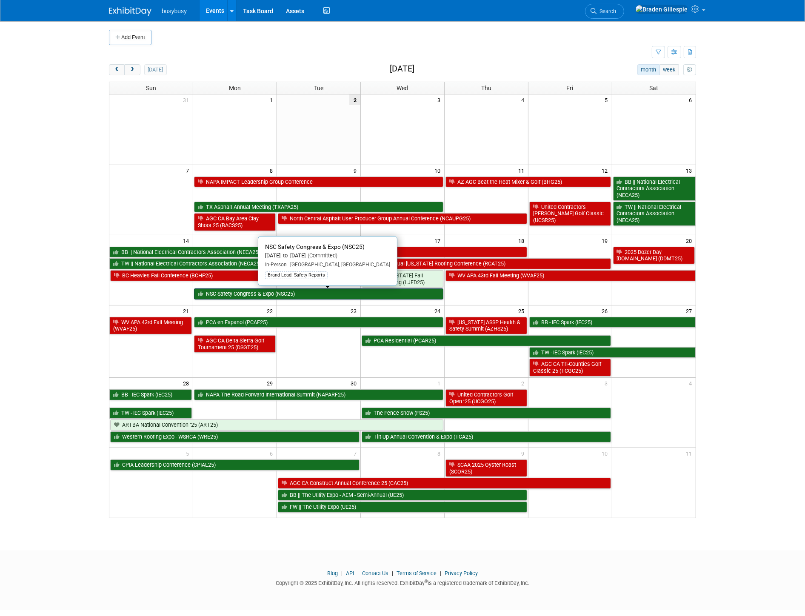
click at [297, 296] on link "NSC Safety Congress & Expo (NSC25)" at bounding box center [318, 294] width 249 height 11
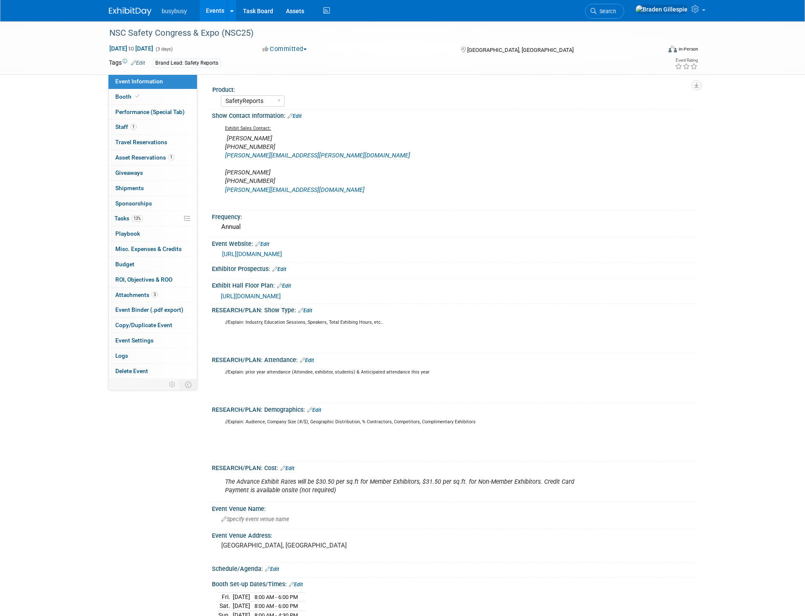
select select "SafetyReports"
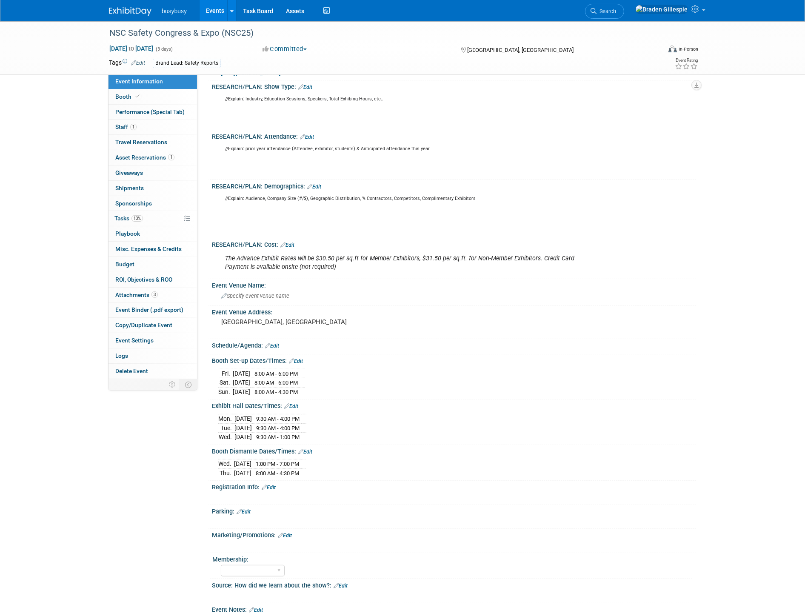
scroll to position [236, 0]
